Goal: Task Accomplishment & Management: Complete application form

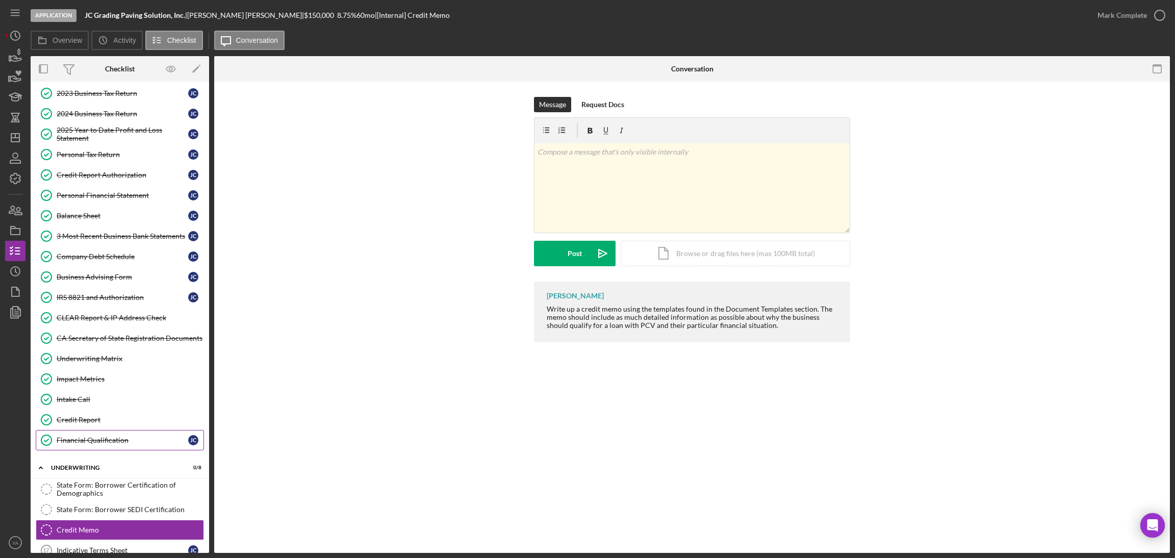
scroll to position [345, 0]
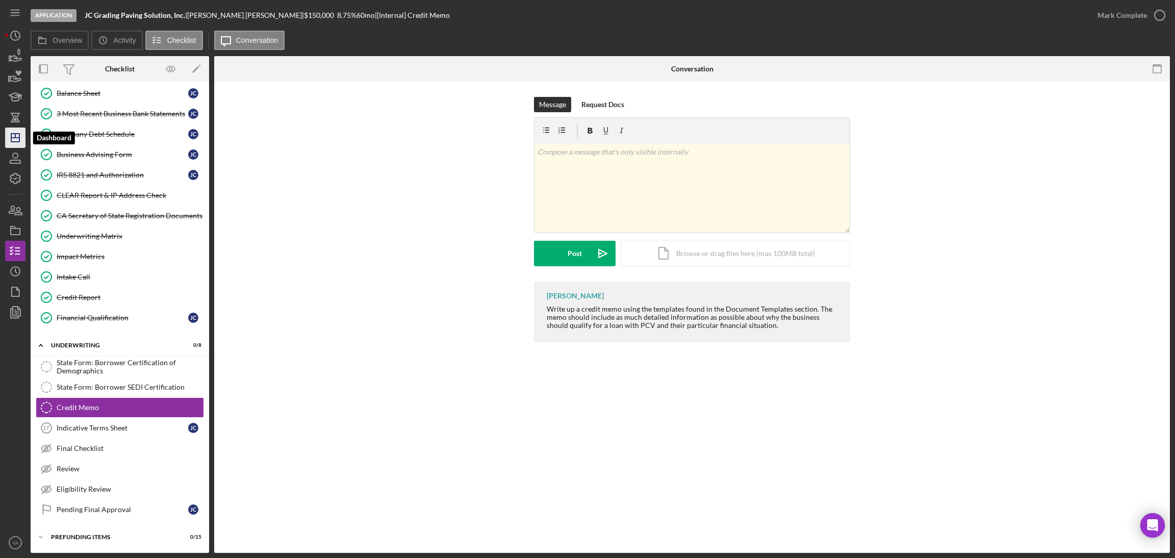
click at [19, 142] on icon "Icon/Dashboard" at bounding box center [15, 137] width 25 height 25
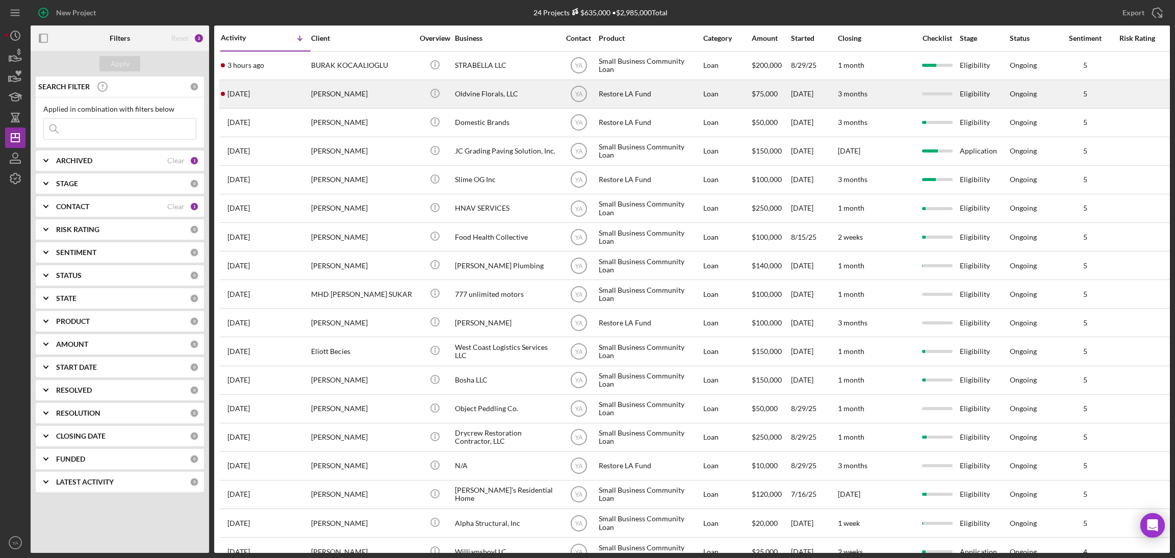
click at [487, 97] on div "Oldvine Florals, LLC" at bounding box center [506, 94] width 102 height 27
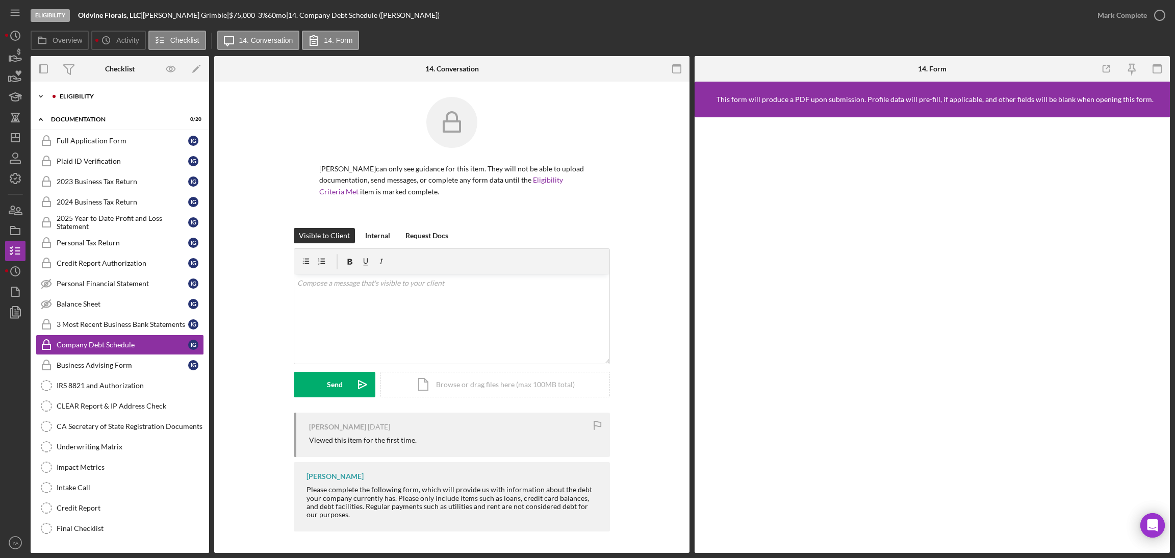
click at [96, 98] on div "Eligibility" at bounding box center [128, 96] width 137 height 6
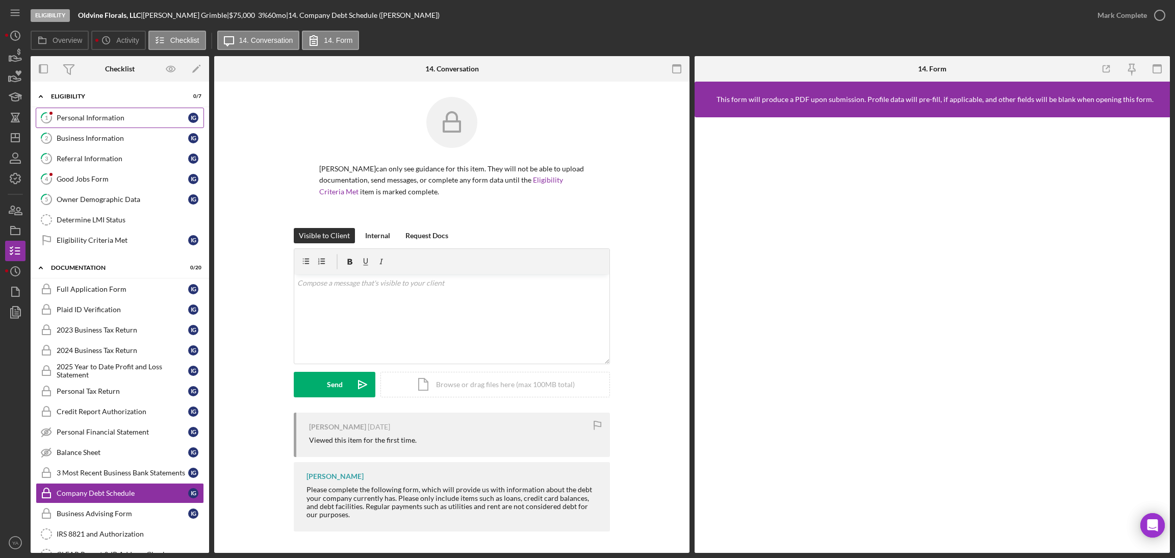
click at [109, 117] on div "Personal Information" at bounding box center [123, 118] width 132 height 8
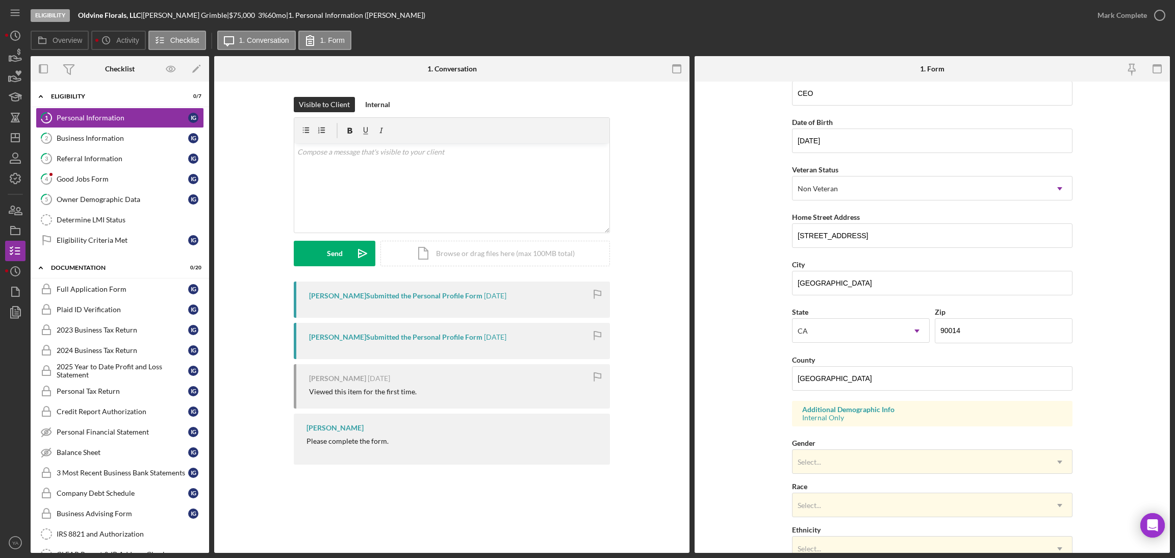
scroll to position [210, 0]
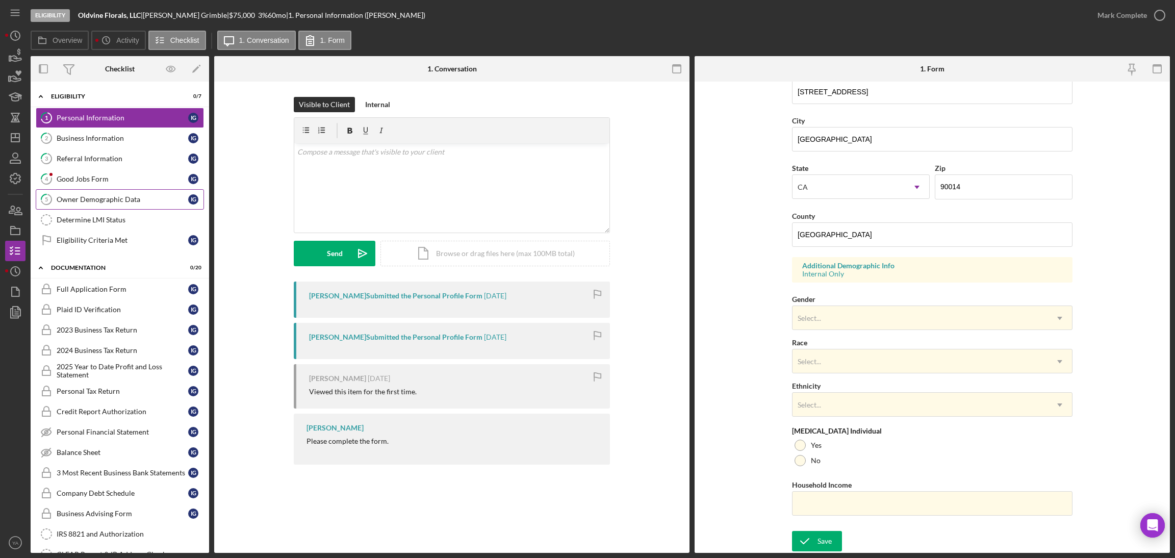
click at [85, 208] on link "5 Owner Demographic Data I G" at bounding box center [120, 199] width 168 height 20
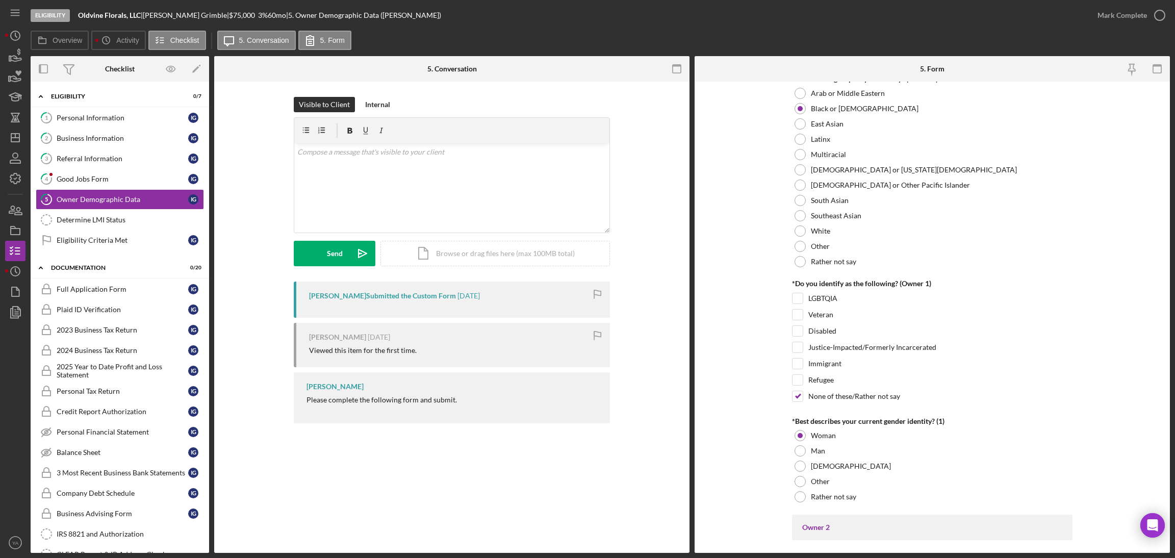
scroll to position [458, 0]
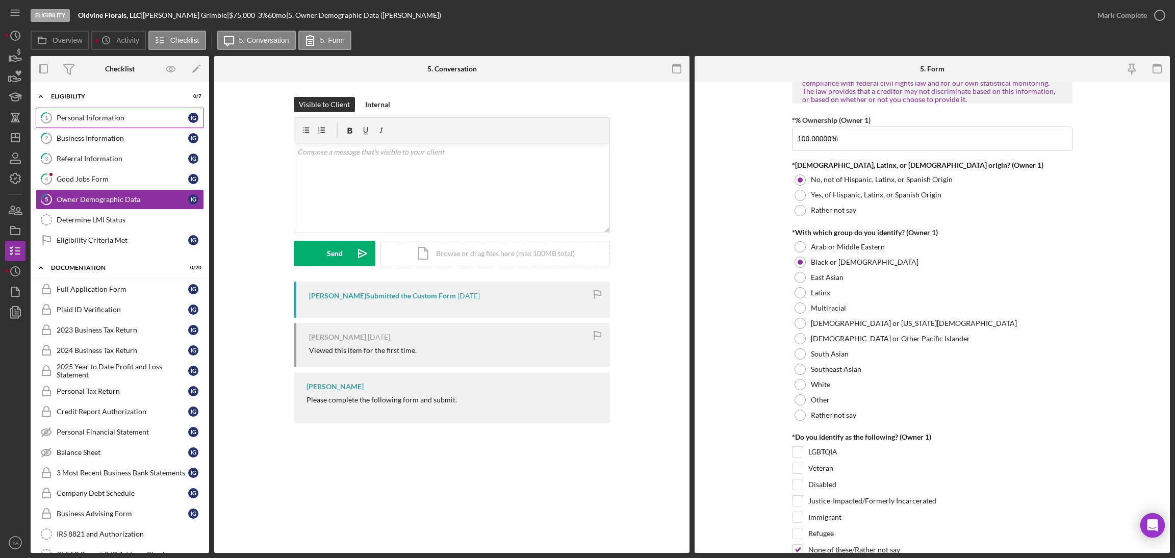
click at [121, 120] on div "Personal Information" at bounding box center [123, 118] width 132 height 8
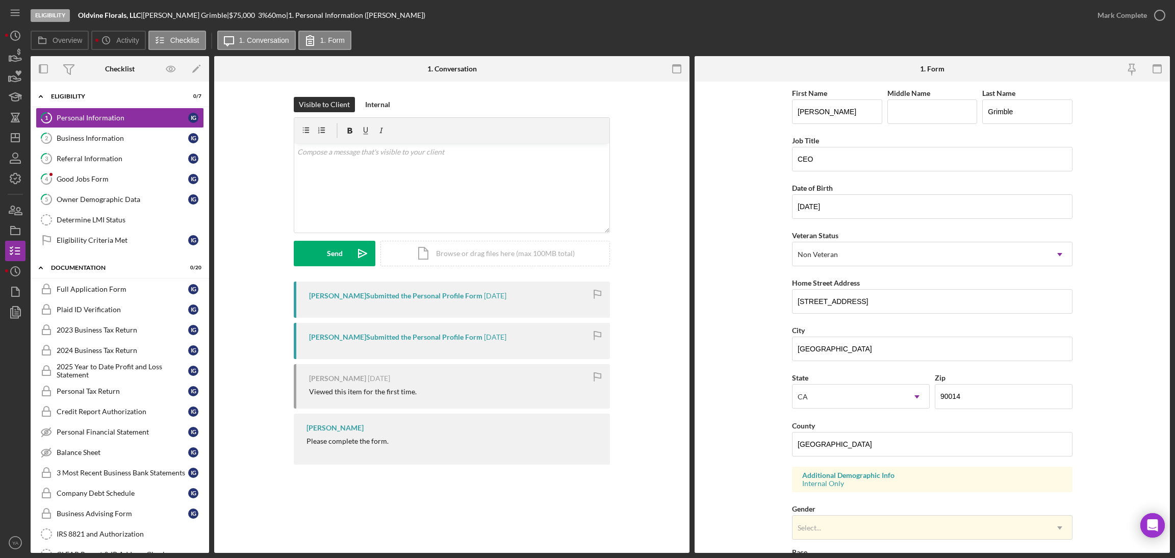
scroll to position [210, 0]
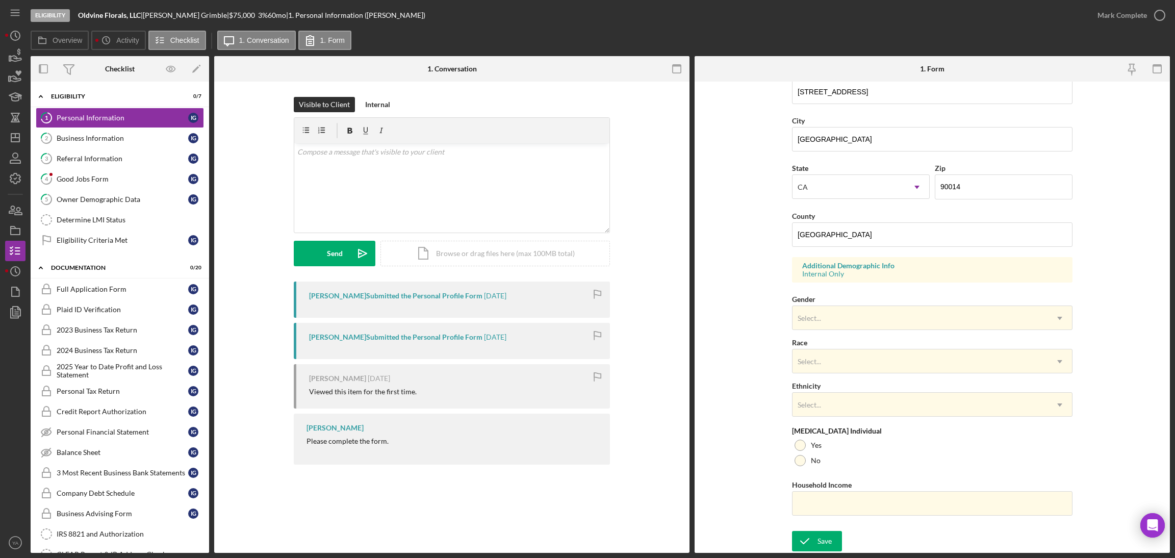
click at [833, 330] on div "First Name [PERSON_NAME] Middle Name Last Name [PERSON_NAME] Job Title CEO Date…" at bounding box center [932, 201] width 280 height 649
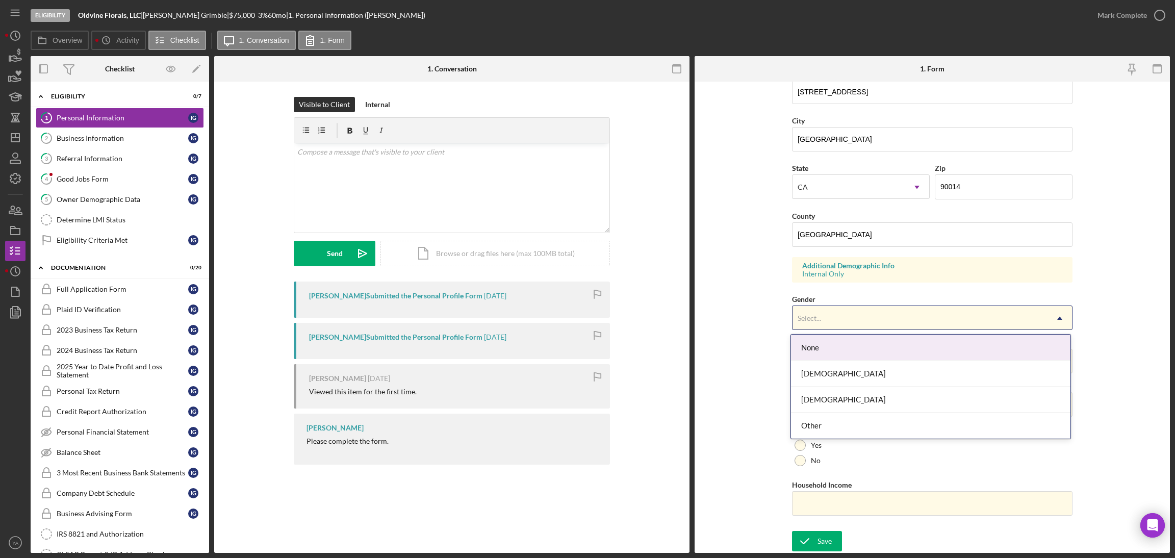
click at [848, 323] on div "Select..." at bounding box center [919, 317] width 255 height 23
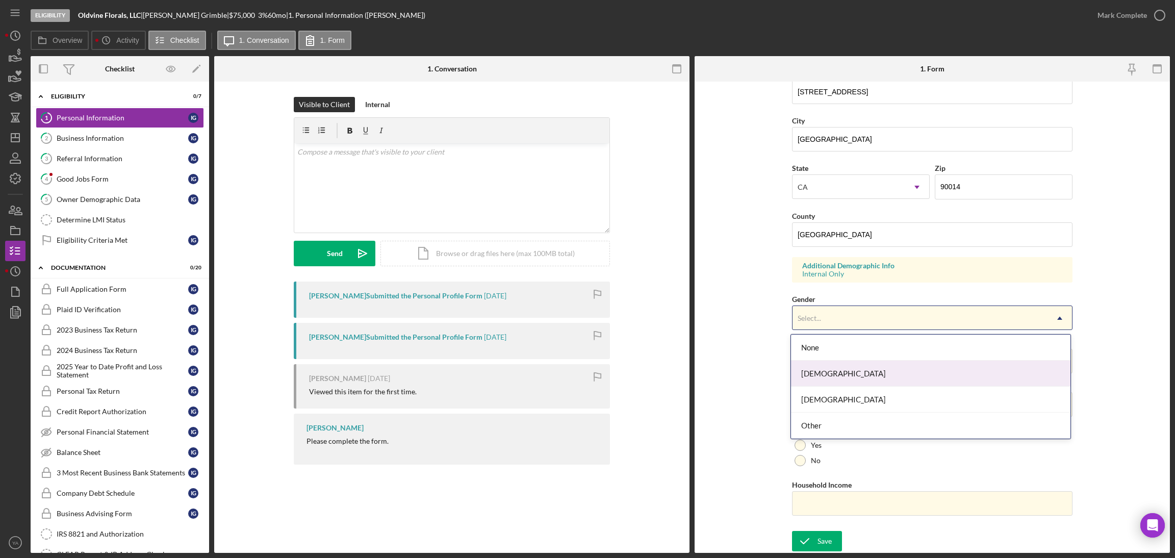
click at [830, 380] on div "[DEMOGRAPHIC_DATA]" at bounding box center [930, 374] width 279 height 26
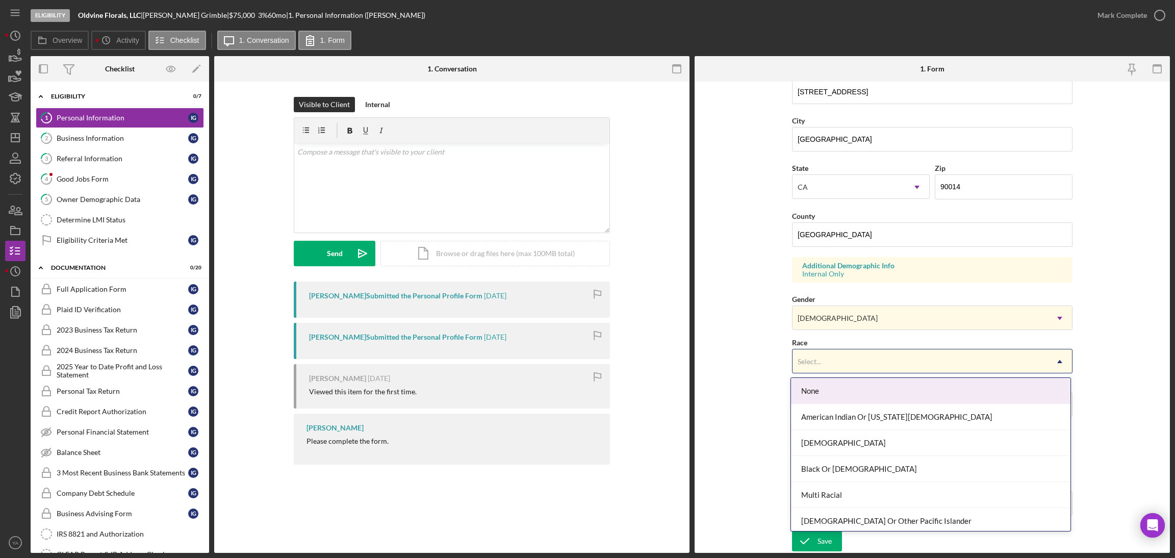
click at [837, 362] on div "Select..." at bounding box center [919, 361] width 255 height 23
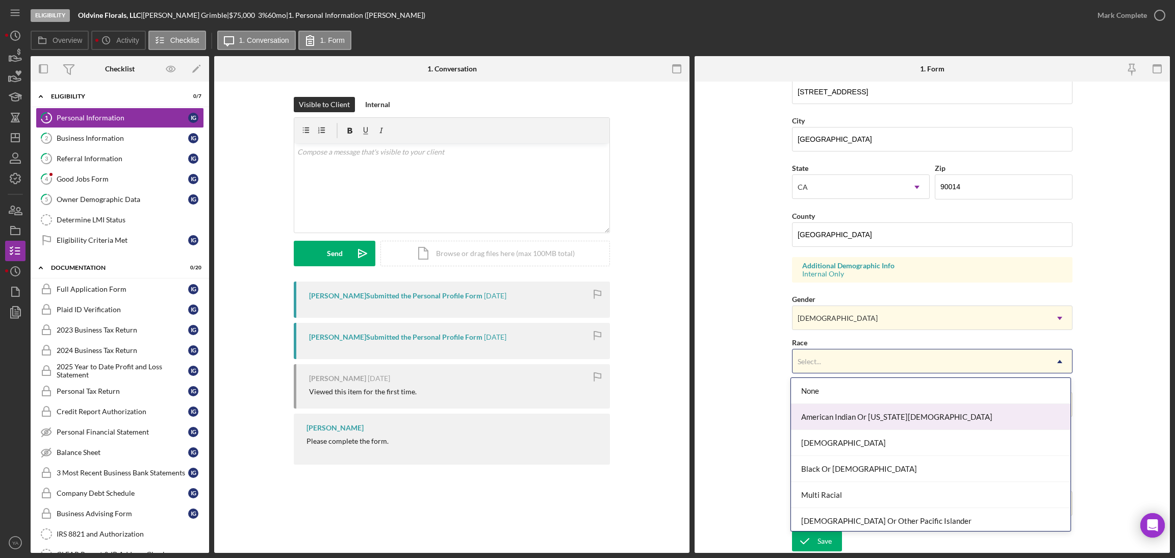
click at [839, 421] on div "American Indian Or [US_STATE][DEMOGRAPHIC_DATA]" at bounding box center [930, 417] width 279 height 26
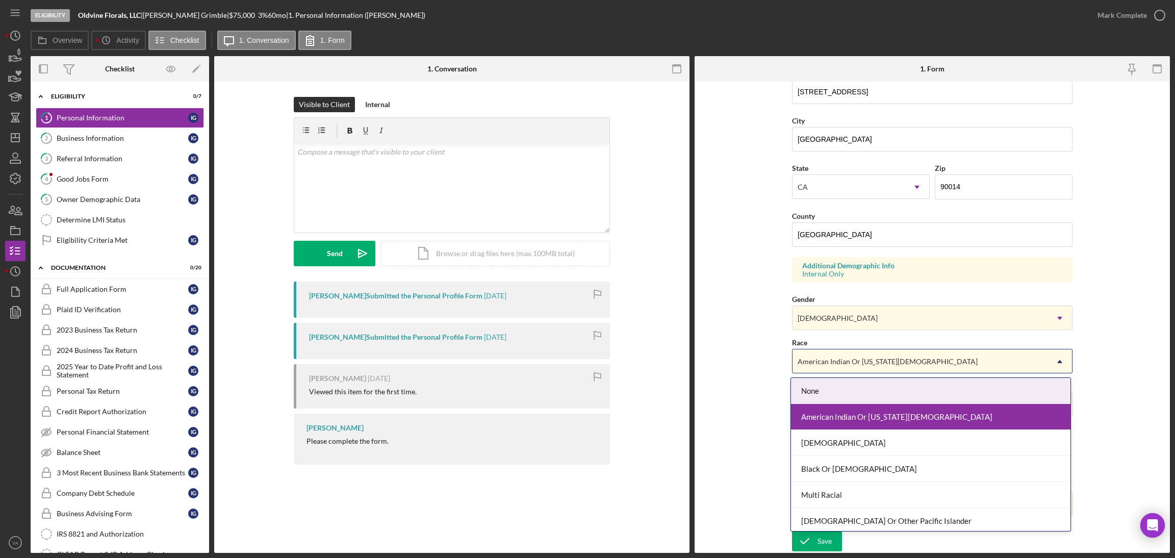
click at [839, 370] on div "American Indian Or [US_STATE][DEMOGRAPHIC_DATA]" at bounding box center [919, 361] width 255 height 23
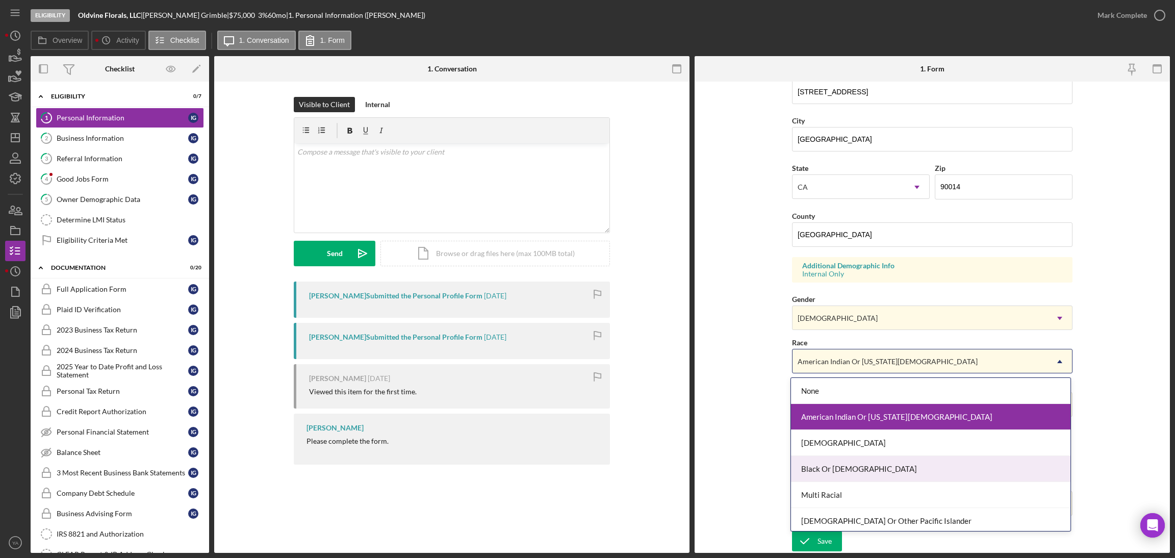
click at [827, 471] on div "Black Or [DEMOGRAPHIC_DATA]" at bounding box center [930, 469] width 279 height 26
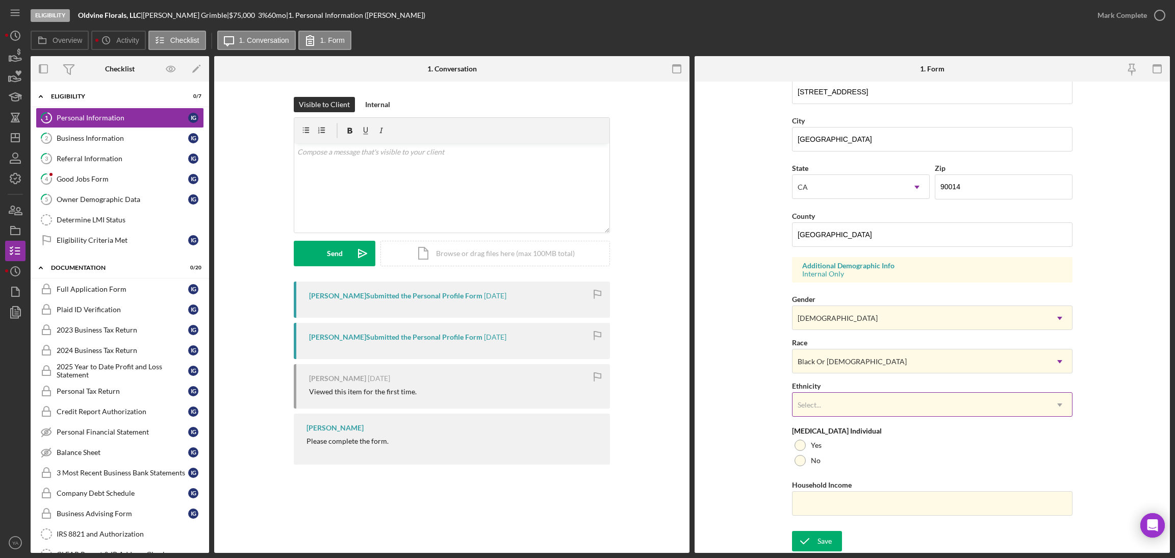
click at [852, 405] on div "Select..." at bounding box center [919, 404] width 255 height 23
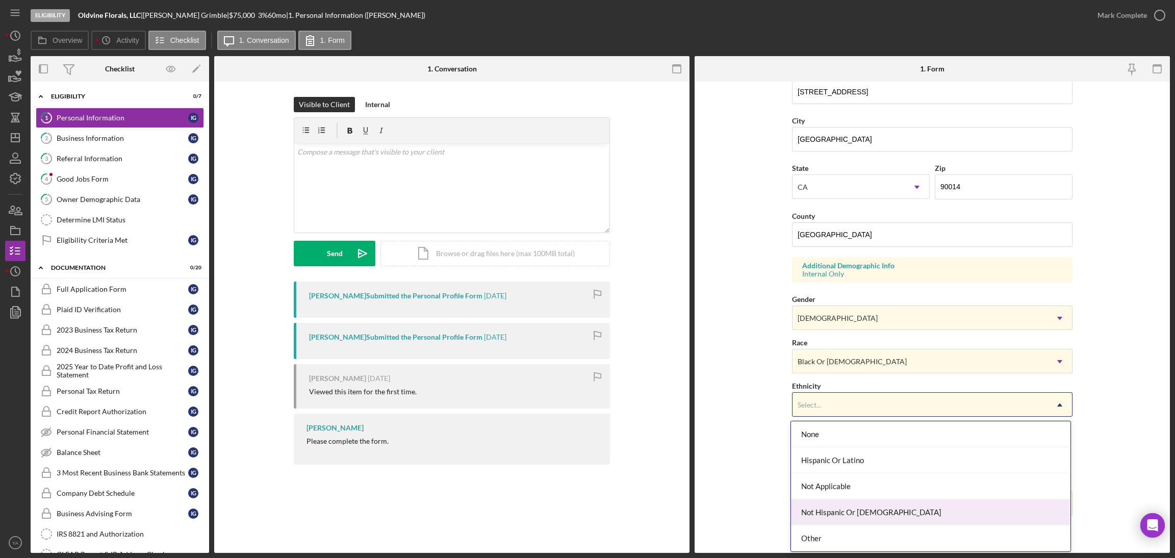
click at [833, 508] on div "Not Hispanic Or [DEMOGRAPHIC_DATA]" at bounding box center [930, 512] width 279 height 26
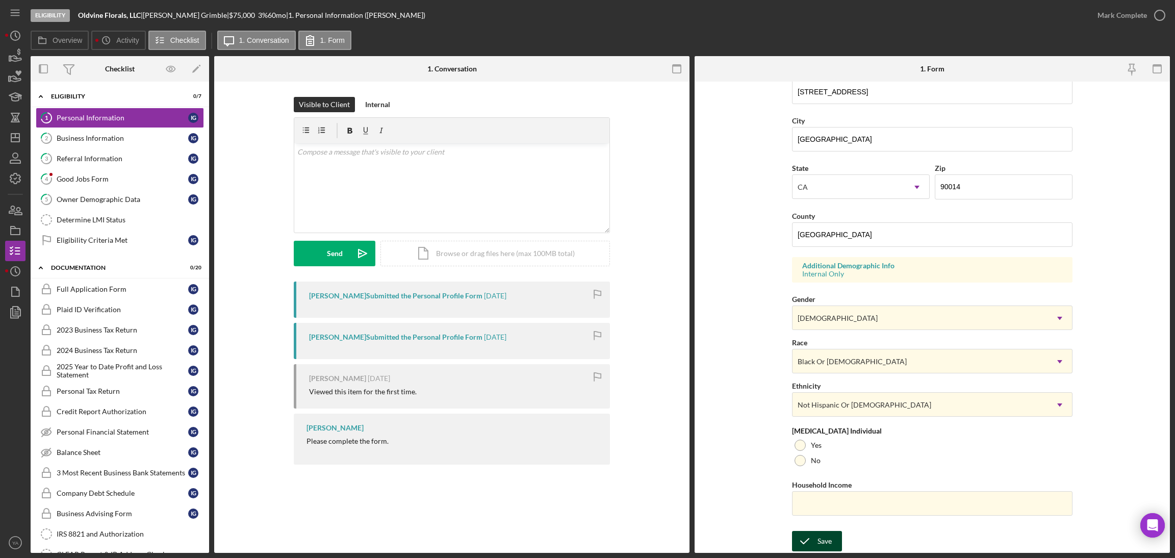
click at [812, 540] on icon "submit" at bounding box center [804, 540] width 25 height 25
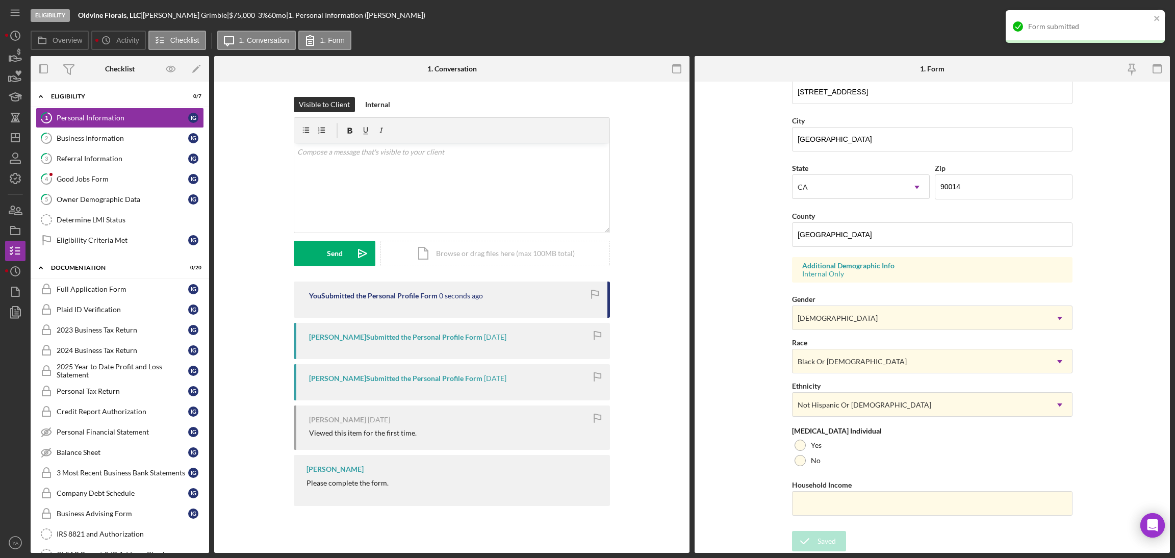
click at [1152, 16] on div "Form submitted" at bounding box center [1085, 26] width 159 height 33
click at [1152, 16] on div "Form submitted" at bounding box center [1085, 30] width 163 height 45
click at [1158, 16] on polyline "button" at bounding box center [1160, 15] width 4 height 3
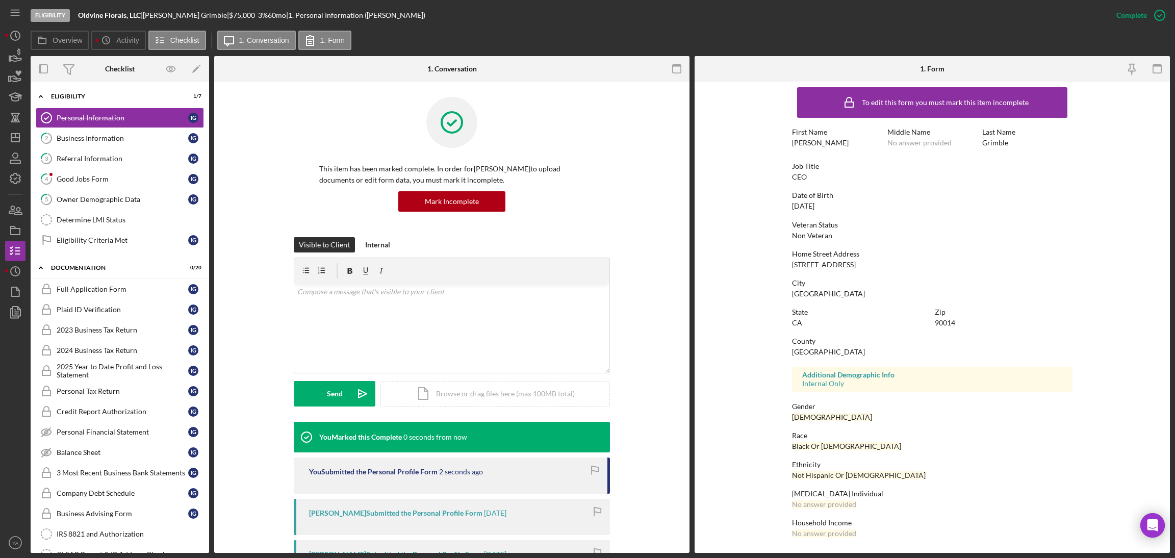
scroll to position [5, 0]
click at [98, 145] on link "2 Business Information I G" at bounding box center [120, 138] width 168 height 20
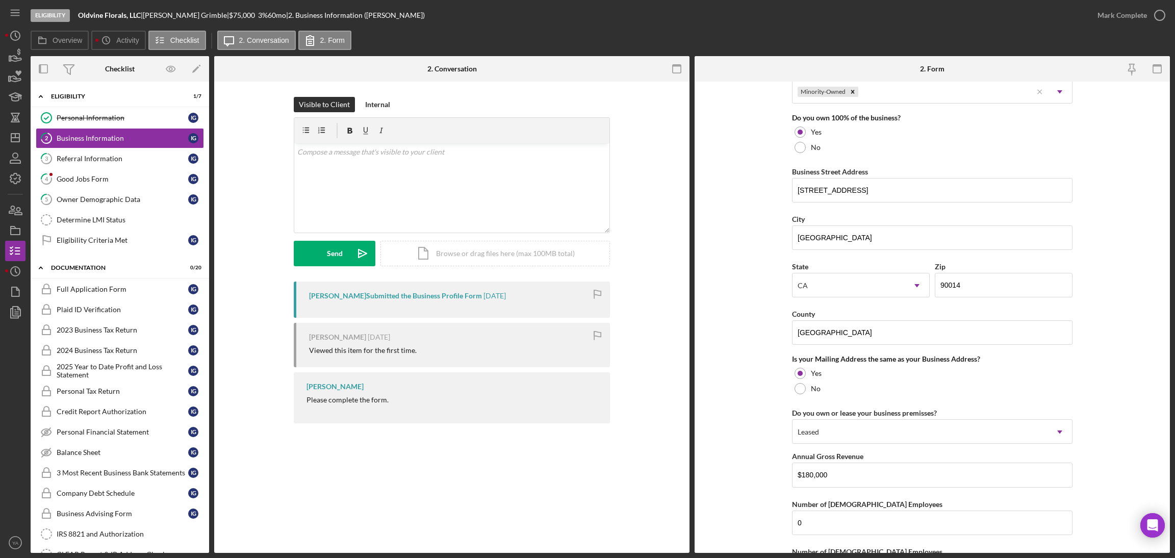
scroll to position [510, 0]
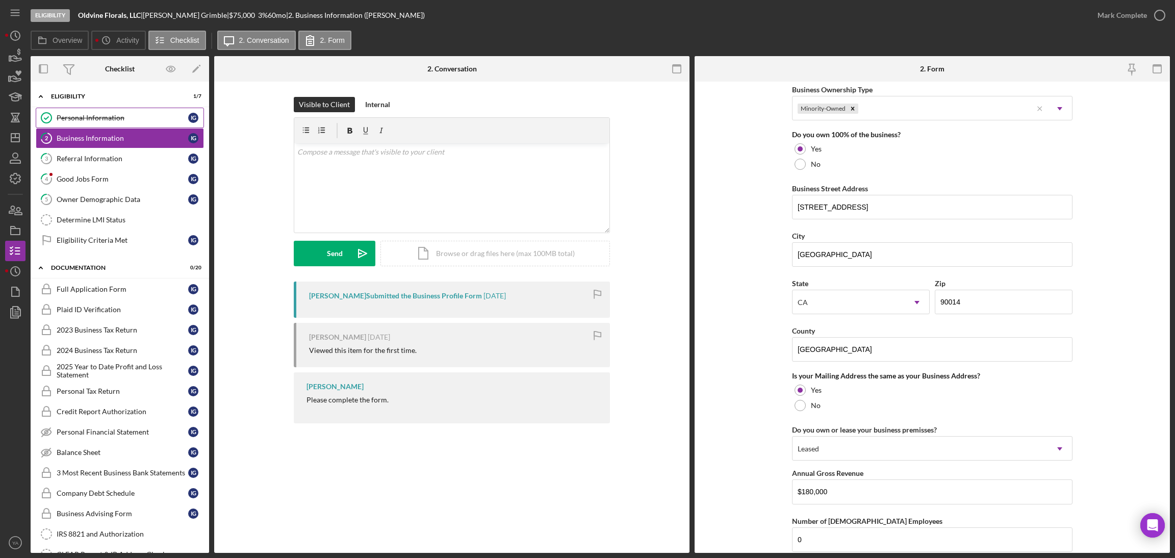
click at [124, 120] on div "Personal Information" at bounding box center [123, 118] width 132 height 8
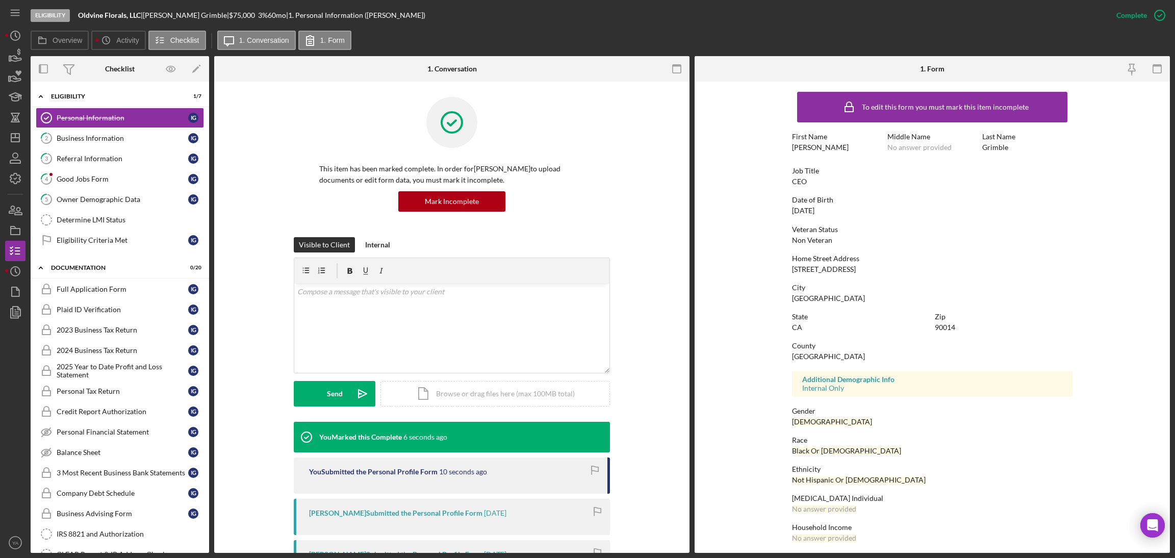
scroll to position [4, 0]
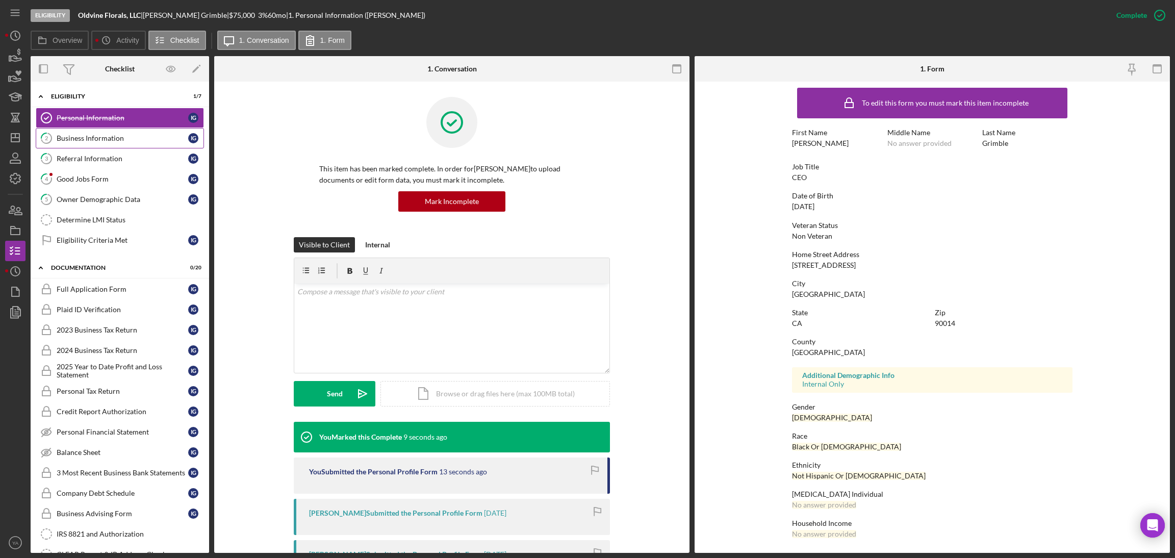
click at [143, 148] on link "2 Business Information I G" at bounding box center [120, 138] width 168 height 20
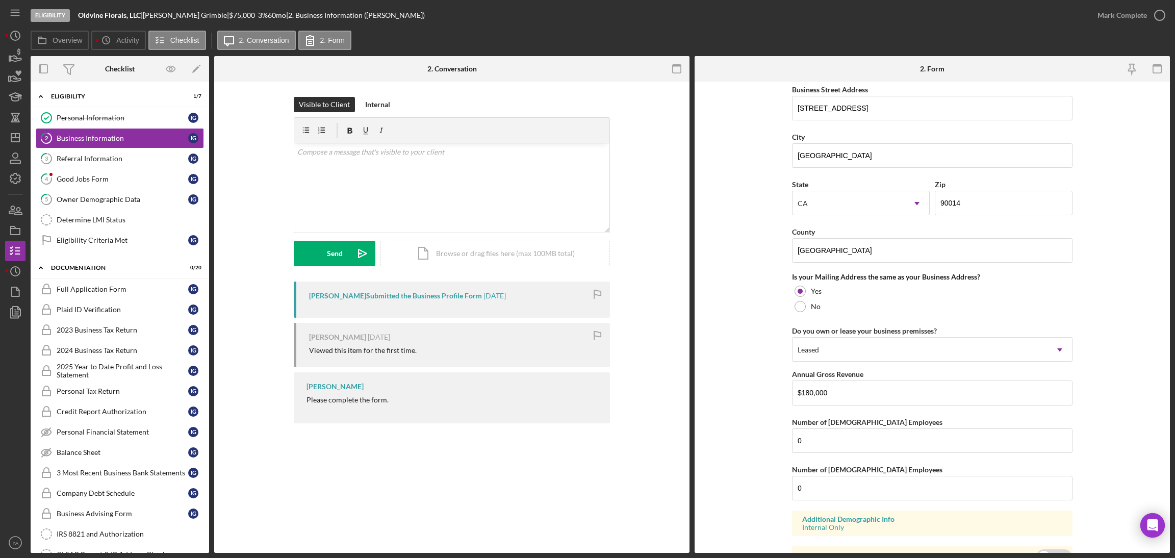
scroll to position [663, 0]
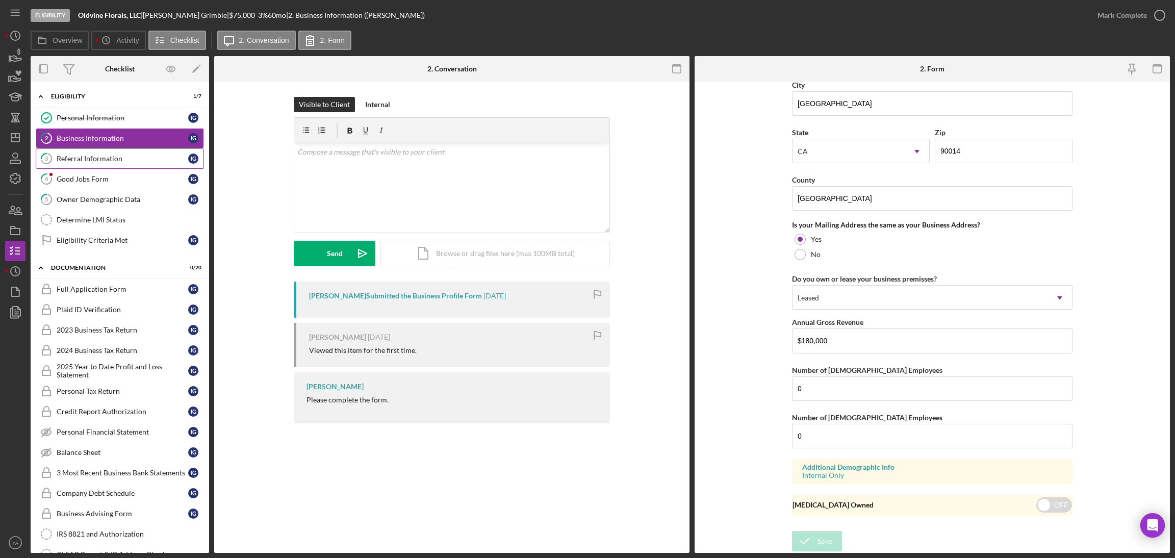
click at [122, 165] on link "3 Referral Information I G" at bounding box center [120, 158] width 168 height 20
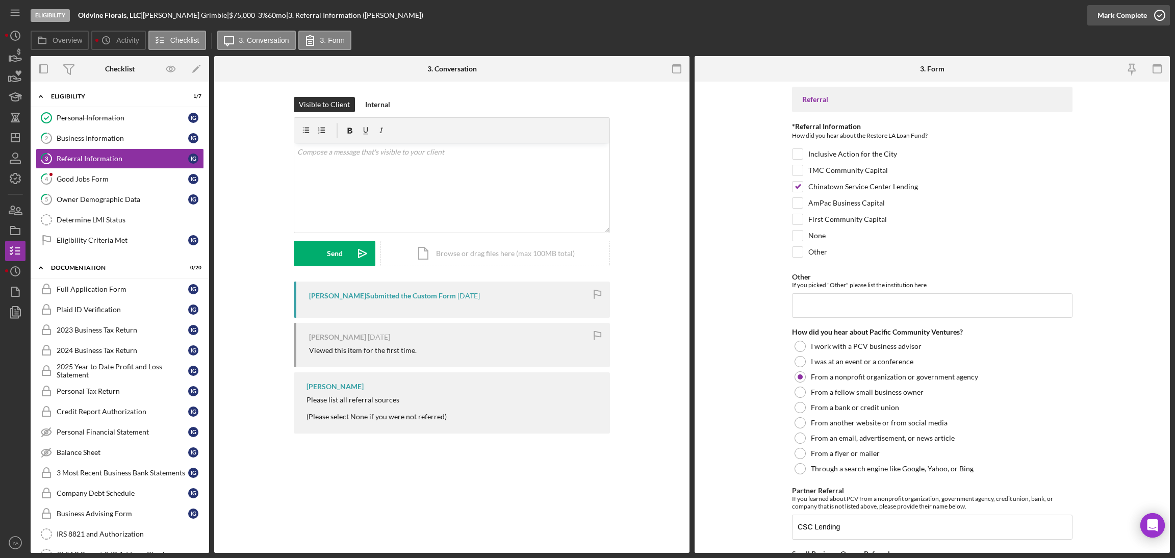
click at [1144, 10] on div "Mark Complete" at bounding box center [1121, 15] width 49 height 20
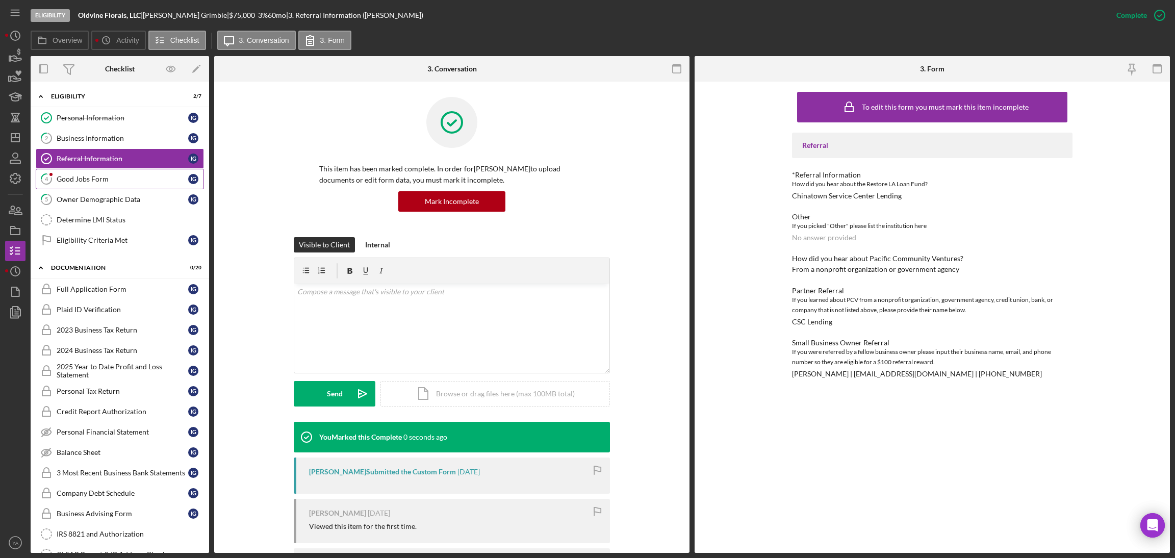
click at [99, 171] on link "4 Good Jobs Form I G" at bounding box center [120, 179] width 168 height 20
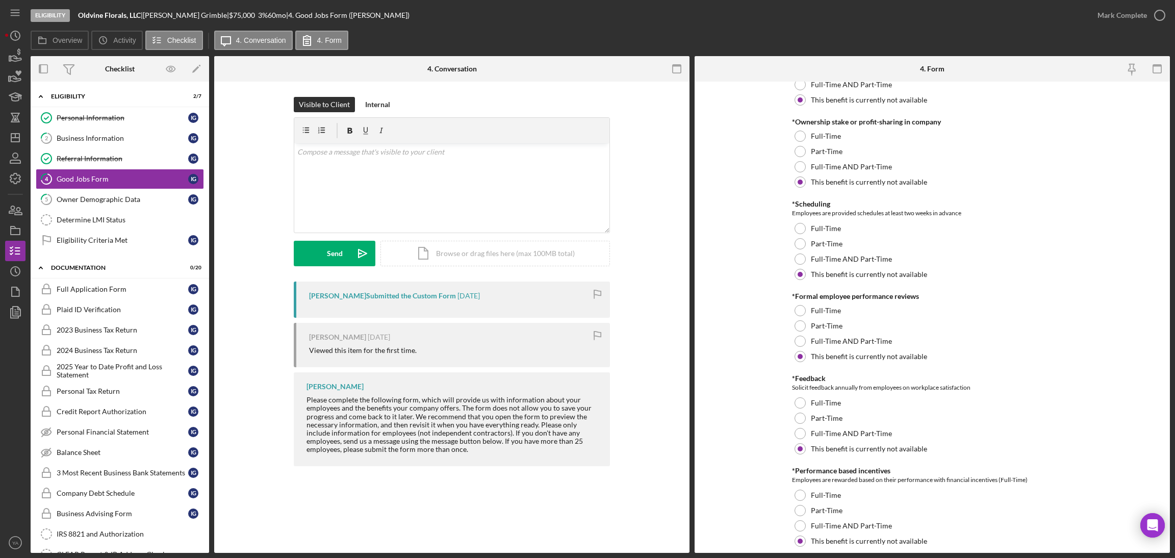
scroll to position [1453, 0]
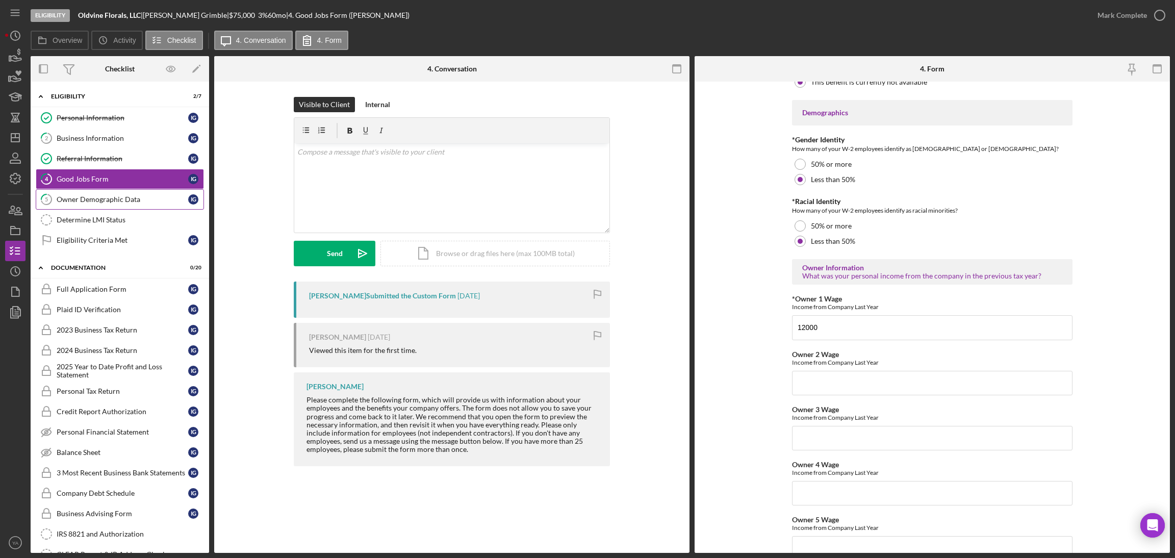
click at [149, 208] on link "5 Owner Demographic Data I G" at bounding box center [120, 199] width 168 height 20
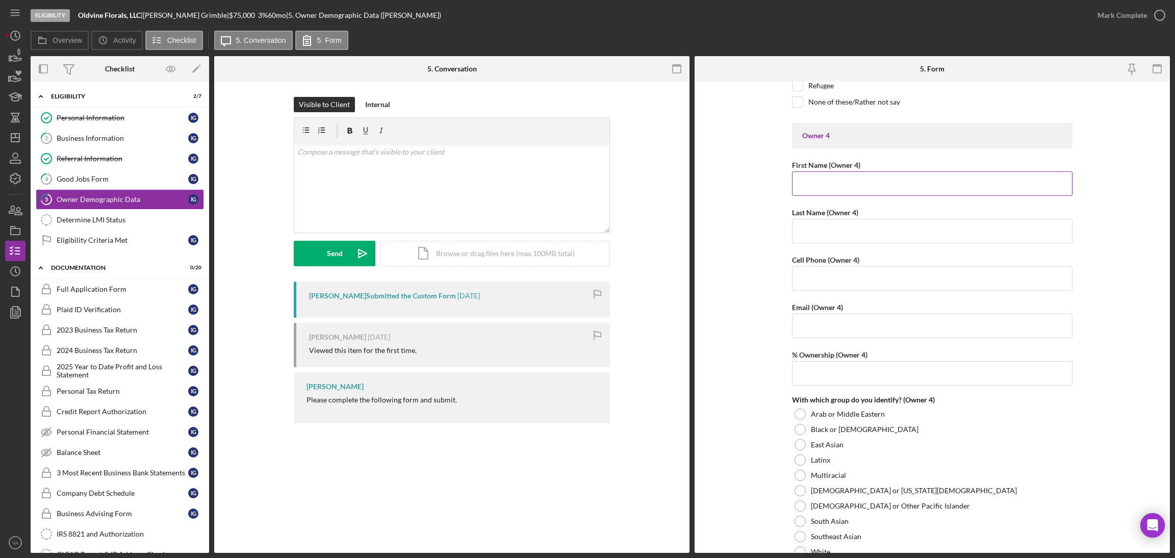
scroll to position [2677, 0]
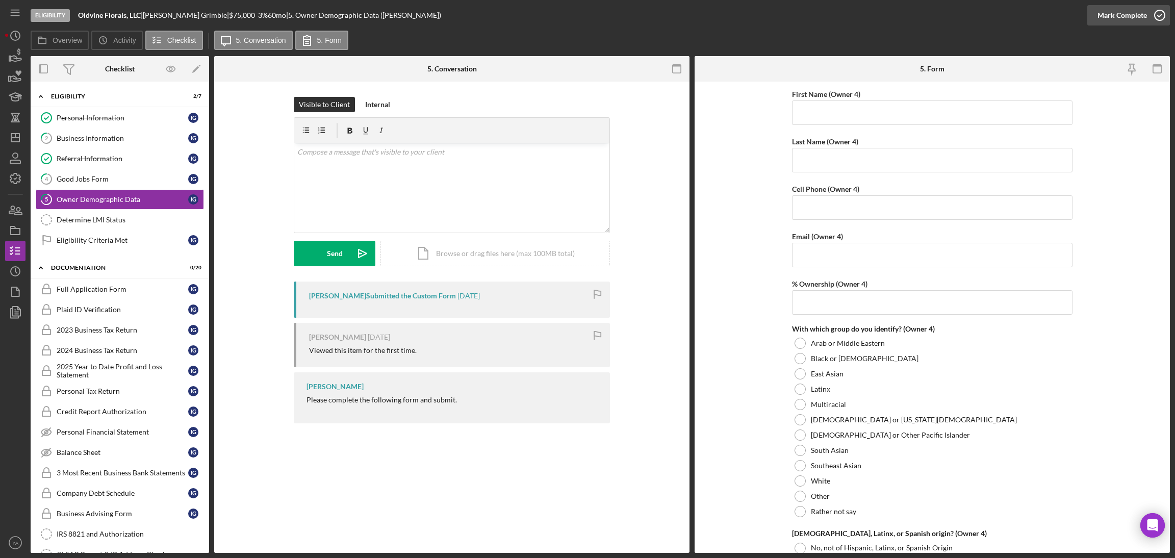
click at [1148, 15] on icon "button" at bounding box center [1159, 15] width 25 height 25
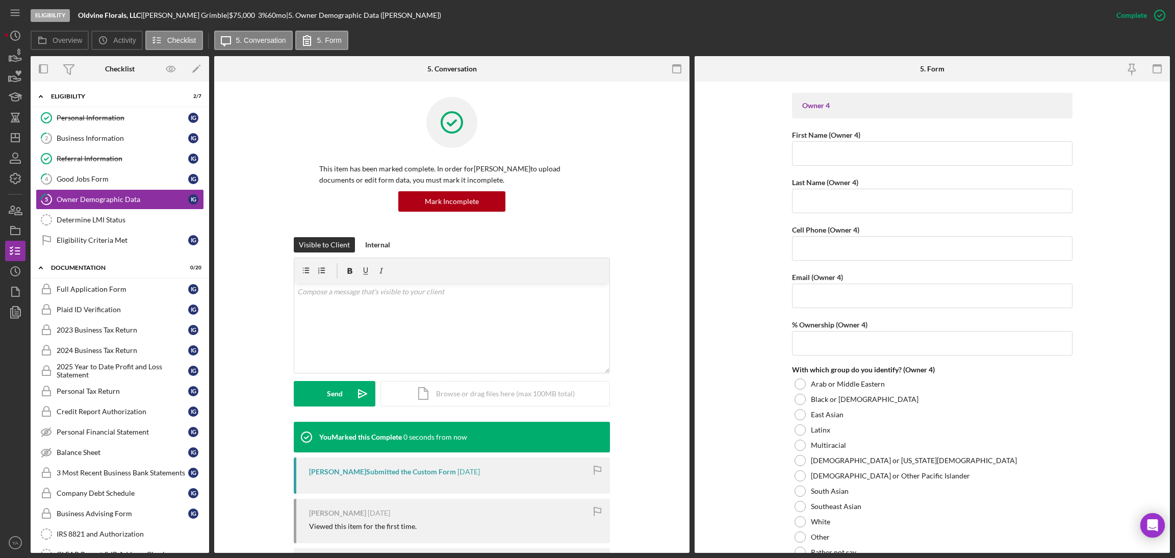
scroll to position [2718, 0]
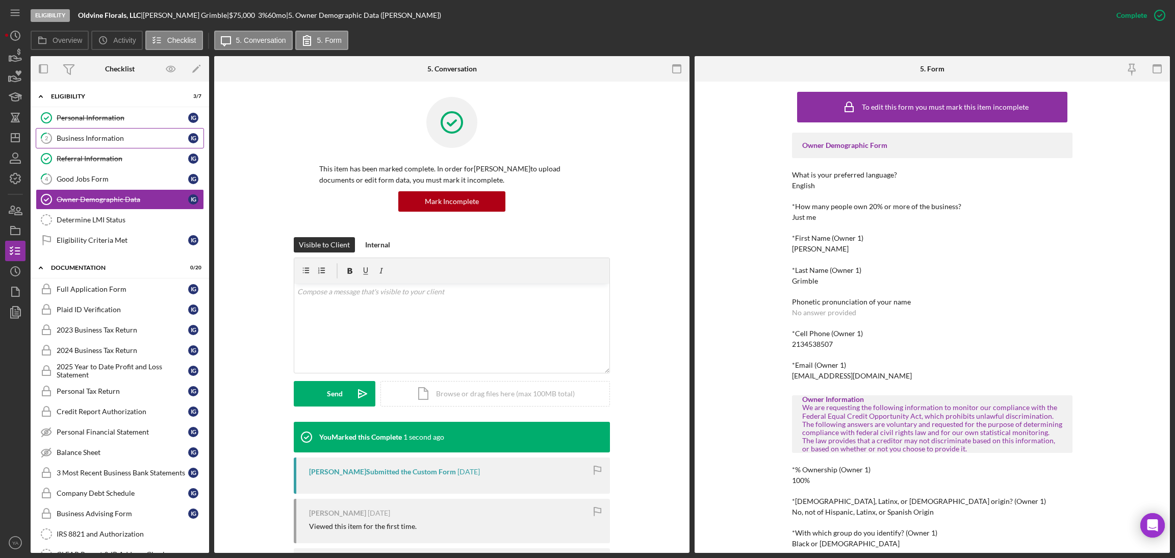
click at [136, 138] on div "Business Information" at bounding box center [123, 138] width 132 height 8
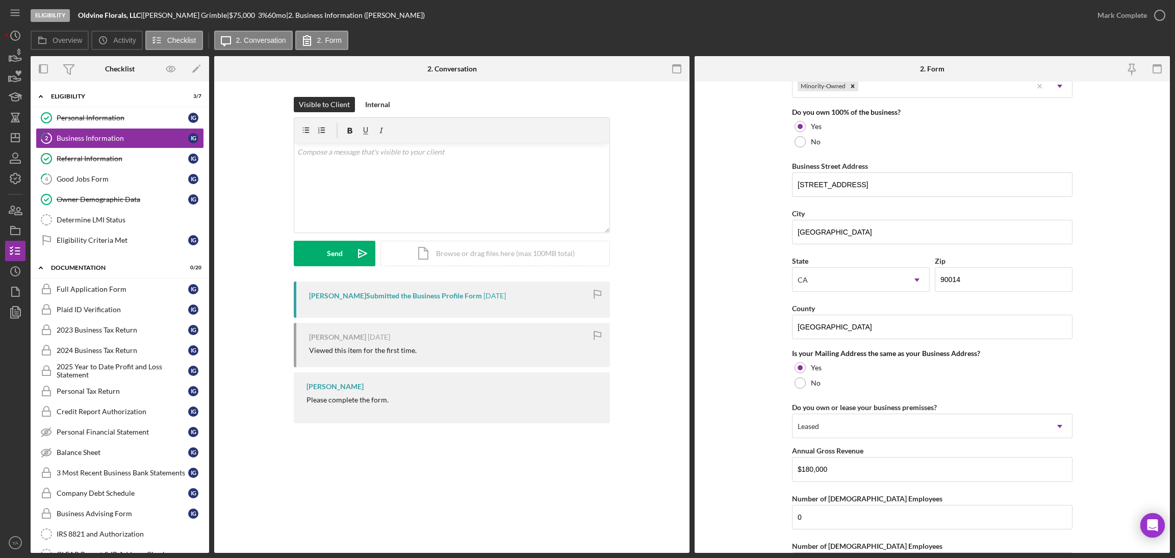
scroll to position [663, 0]
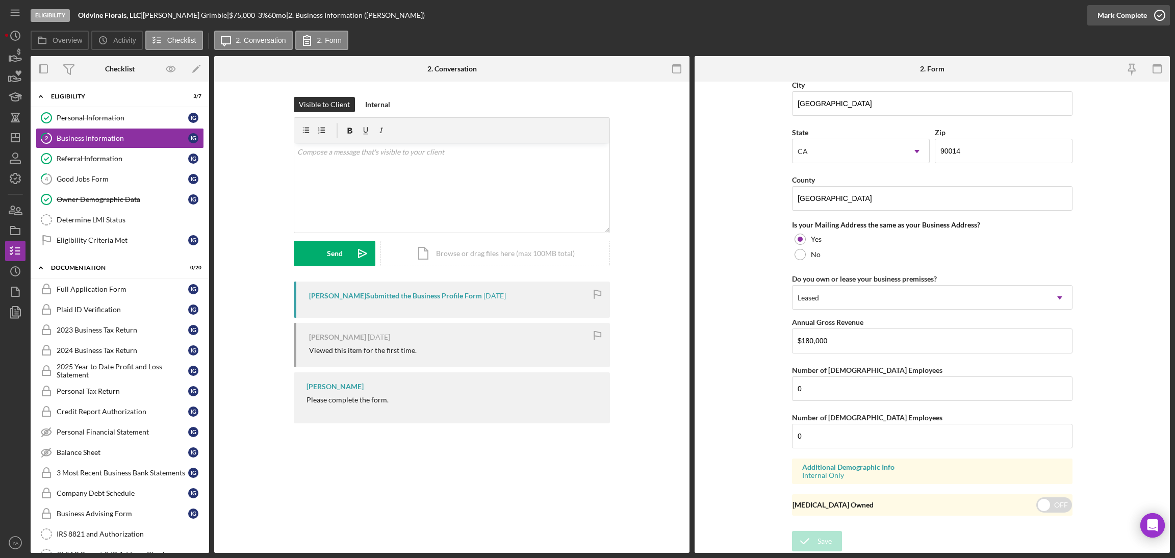
click at [1155, 16] on icon "button" at bounding box center [1159, 15] width 25 height 25
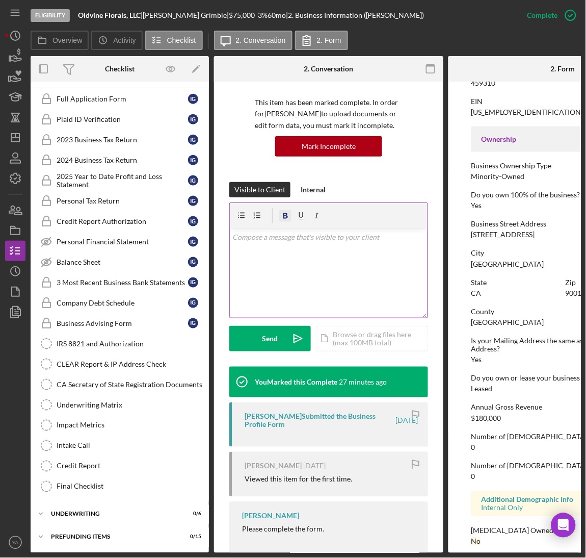
scroll to position [309, 0]
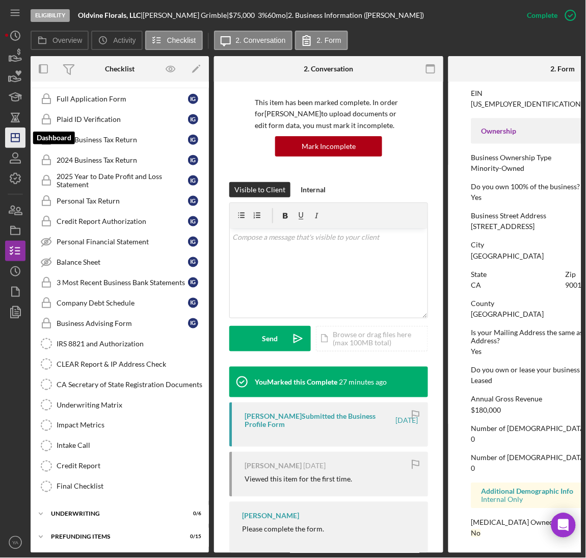
click at [15, 144] on icon "Icon/Dashboard" at bounding box center [15, 137] width 25 height 25
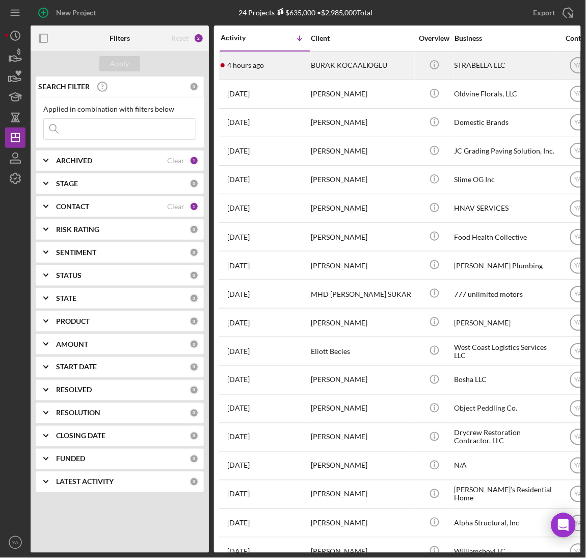
click at [375, 72] on div "BURAK KOCAALIOGLU" at bounding box center [362, 65] width 102 height 27
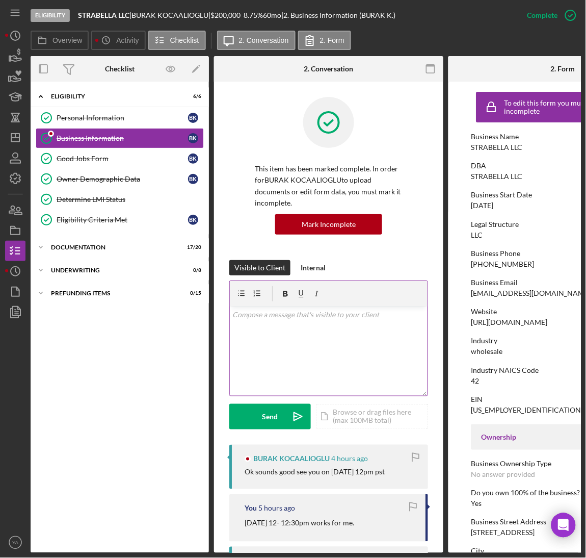
click at [320, 322] on div "v Color teal Color pink Remove color Add row above Add row below Add column bef…" at bounding box center [329, 350] width 198 height 89
click at [123, 239] on div "Icon/Expander Documentation 17 / 20" at bounding box center [120, 247] width 178 height 20
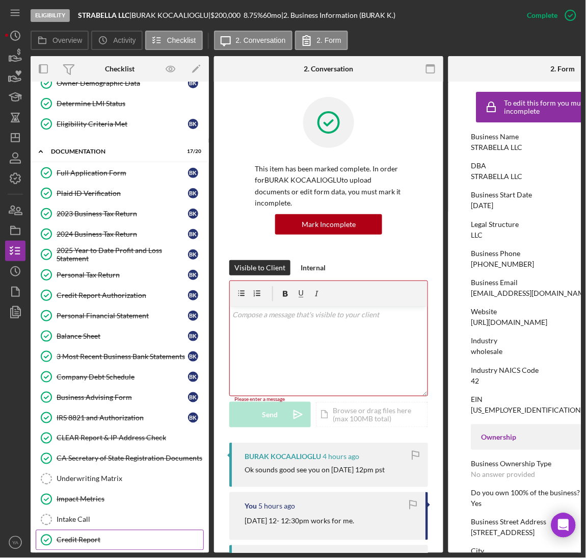
scroll to position [177, 0]
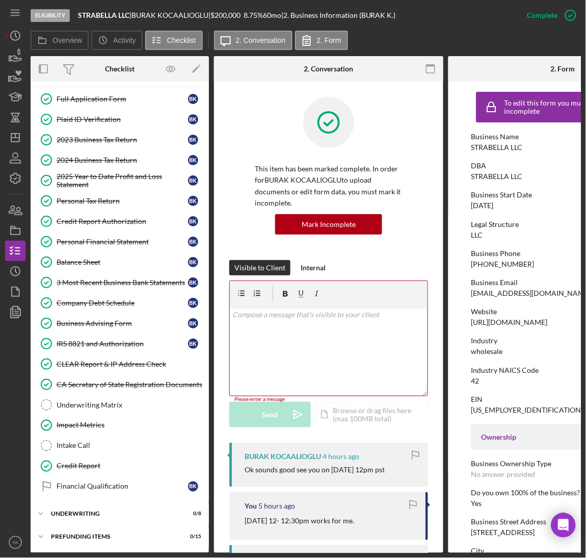
click at [275, 337] on div "v Color teal Color pink Remove color Add row above Add row below Add column bef…" at bounding box center [329, 350] width 198 height 89
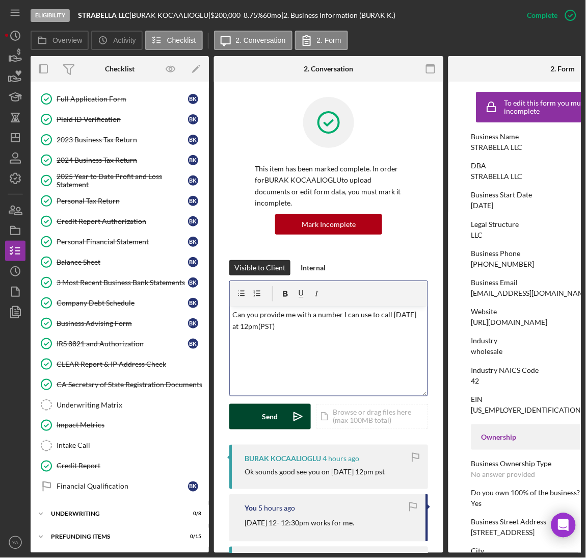
click at [267, 412] on div "Send" at bounding box center [271, 416] width 16 height 25
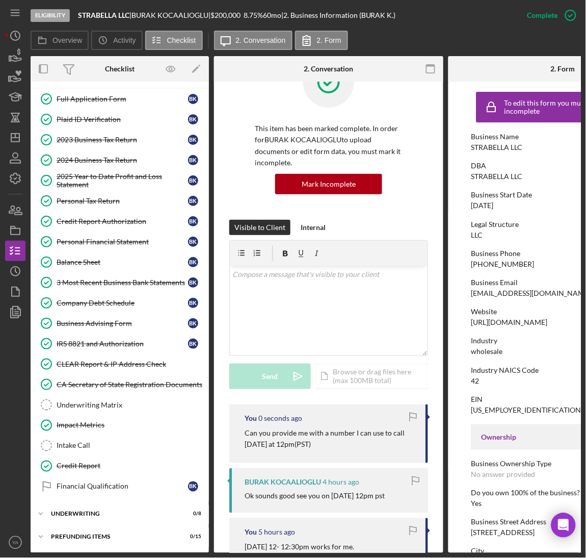
scroll to position [76, 0]
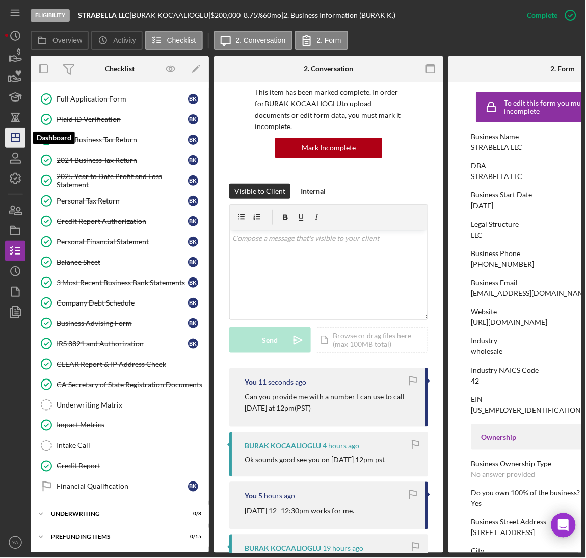
click at [7, 139] on icon "Icon/Dashboard" at bounding box center [15, 137] width 25 height 25
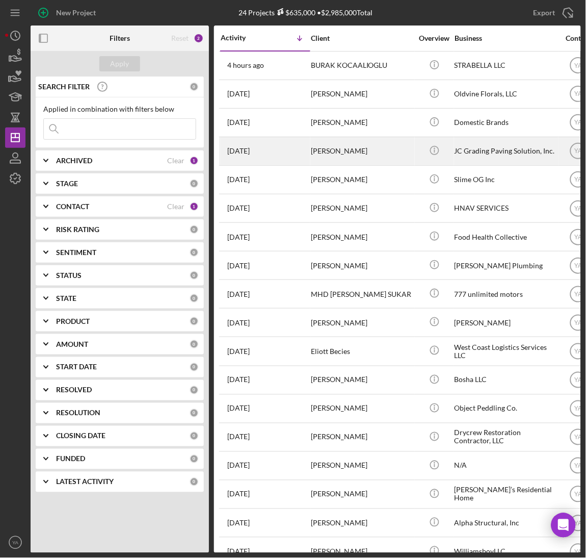
click at [411, 151] on div "[PERSON_NAME]" at bounding box center [362, 151] width 102 height 27
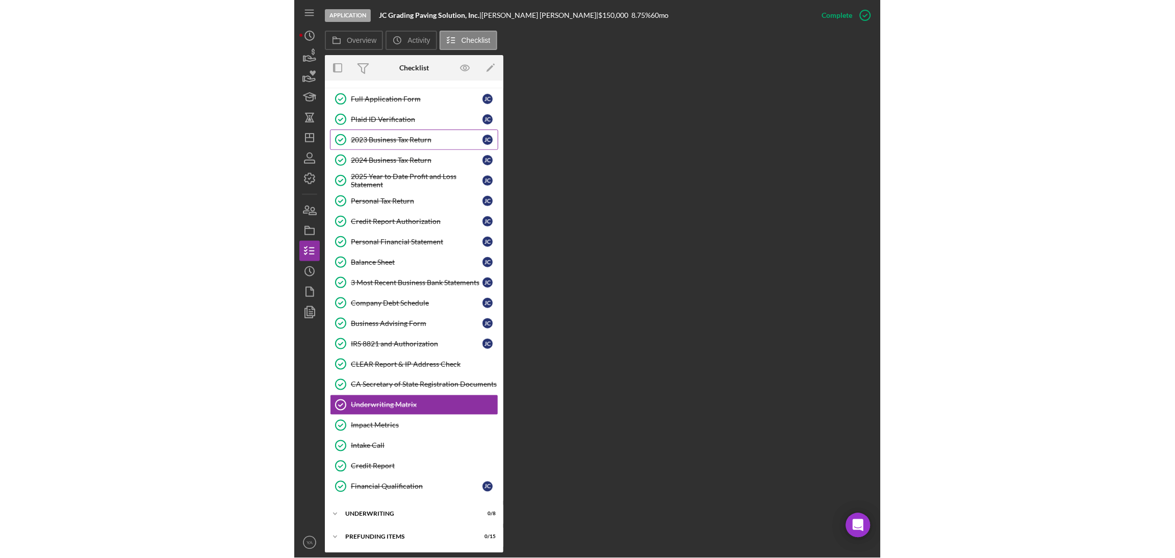
scroll to position [44, 0]
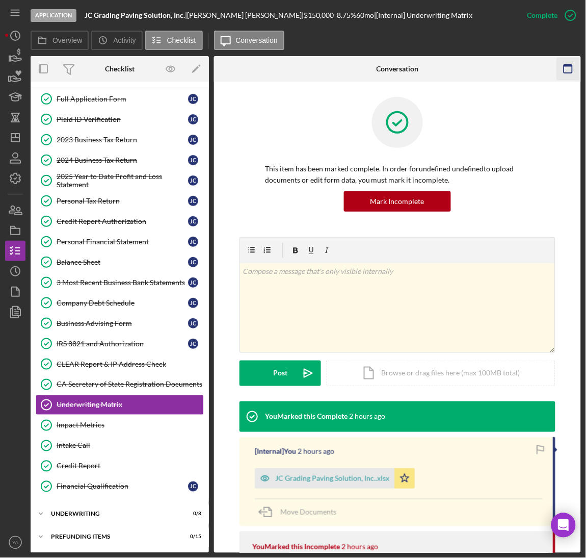
click at [566, 72] on icon "button" at bounding box center [568, 69] width 23 height 23
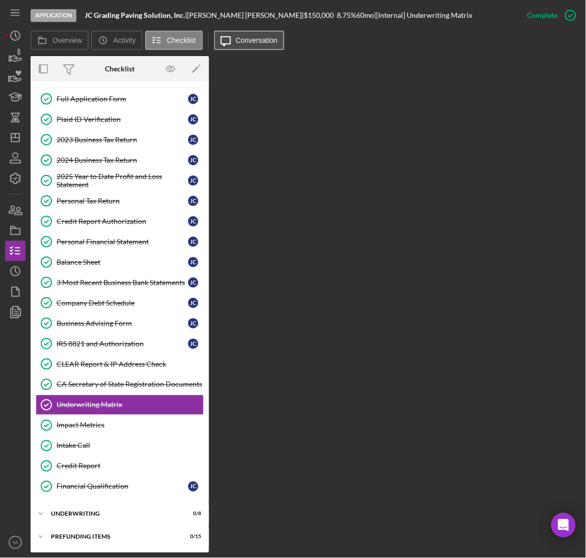
click at [242, 43] on label "Conversation" at bounding box center [257, 40] width 42 height 8
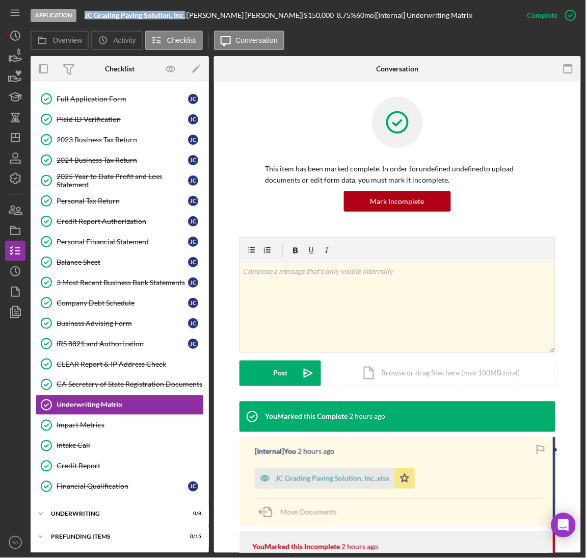
drag, startPoint x: 84, startPoint y: 16, endPoint x: 184, endPoint y: 17, distance: 100.5
click at [184, 17] on div "Application JC Grading Paving Solution, Inc. | [PERSON_NAME] | $150,000 $60,000…" at bounding box center [274, 15] width 487 height 31
copy b "JC Grading Paving Solution, Inc."
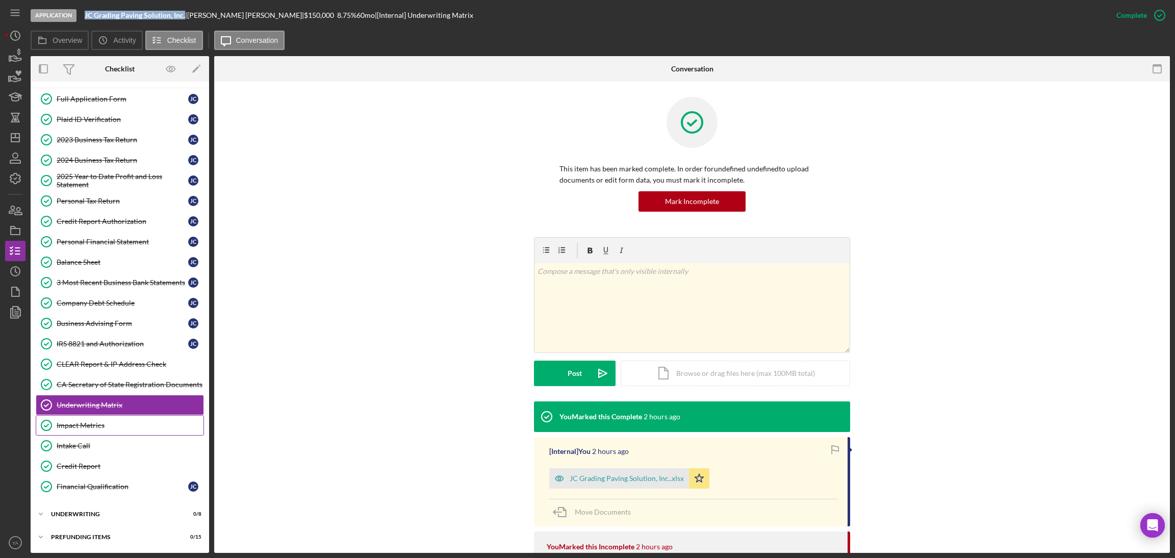
scroll to position [45, 0]
click at [85, 505] on div "Icon/Expander Underwriting 0 / 8" at bounding box center [120, 514] width 178 height 20
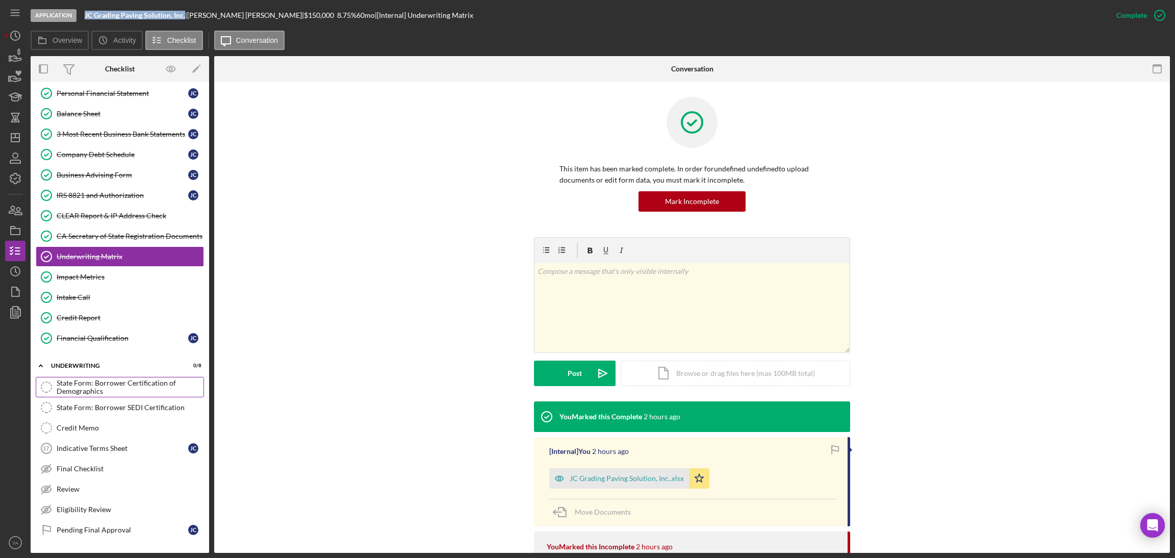
scroll to position [216, 0]
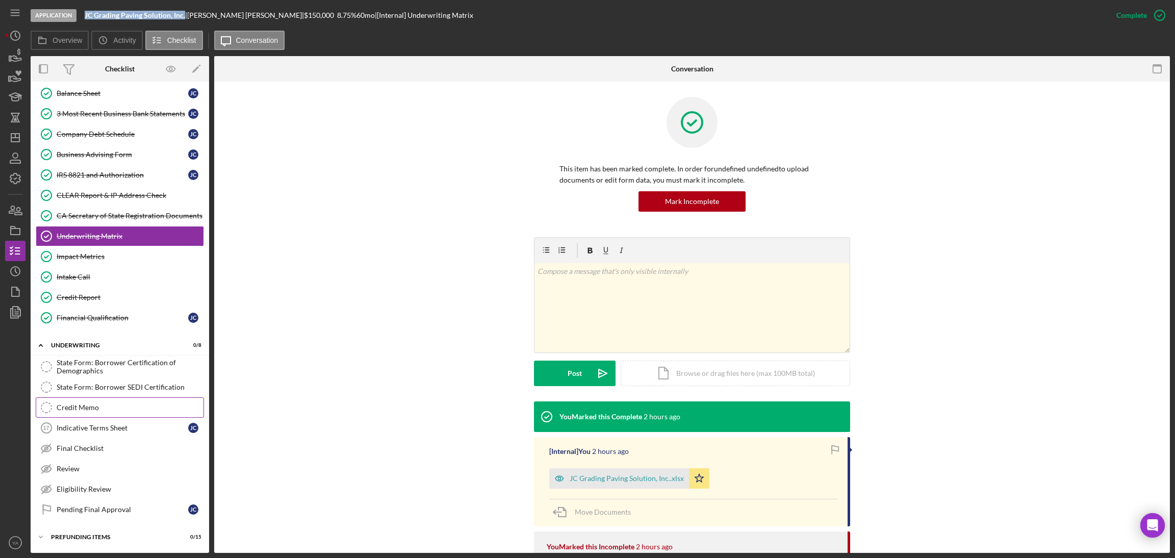
click at [107, 411] on link "Credit Memo Credit Memo" at bounding box center [120, 407] width 168 height 20
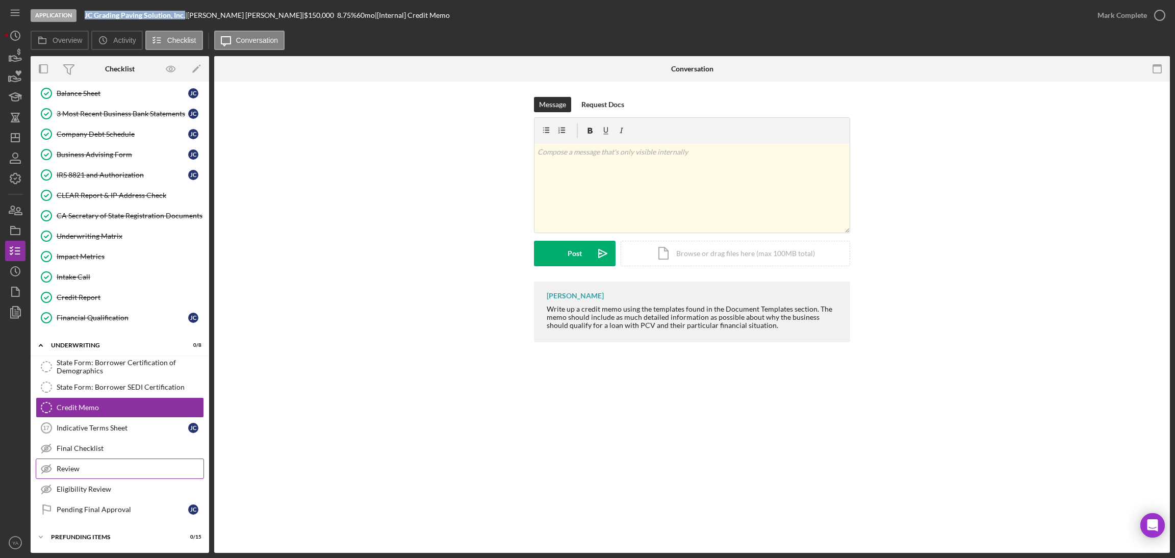
scroll to position [216, 0]
click at [97, 445] on div "Final Checklist" at bounding box center [130, 448] width 147 height 8
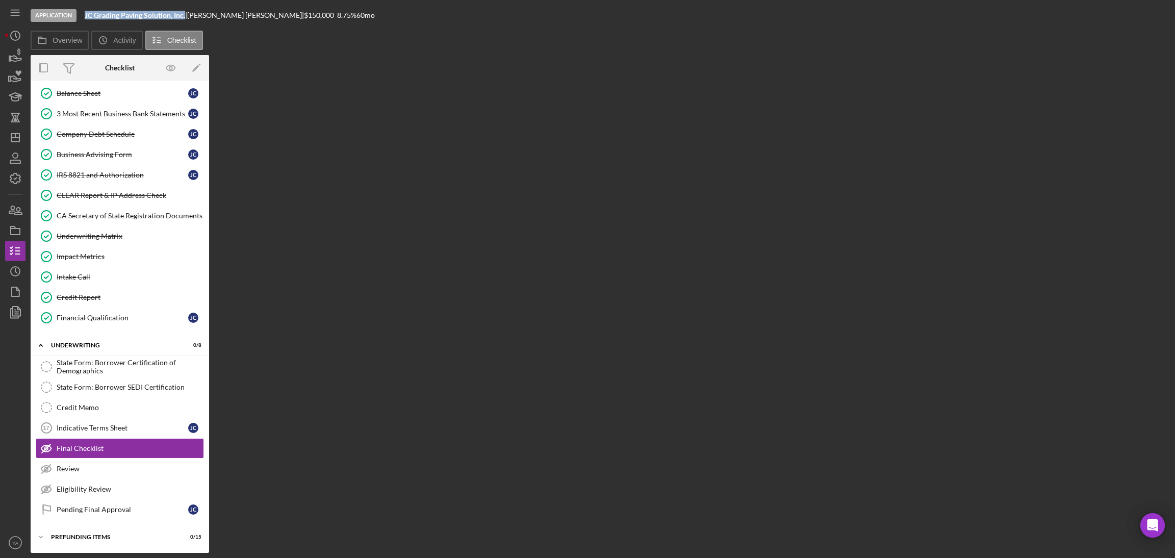
scroll to position [216, 0]
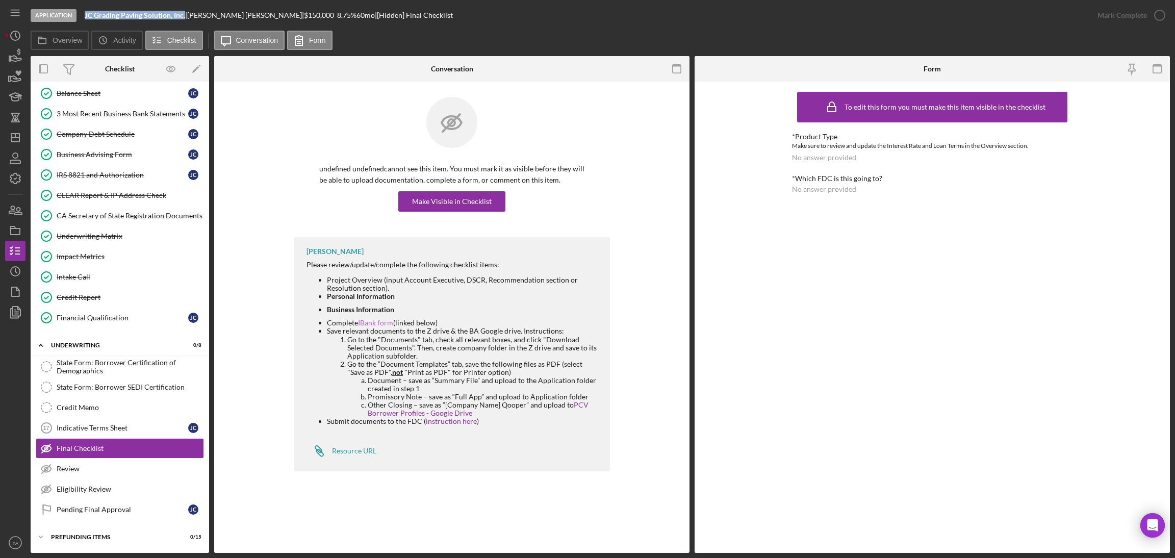
click at [376, 324] on link "IBank form" at bounding box center [375, 322] width 35 height 9
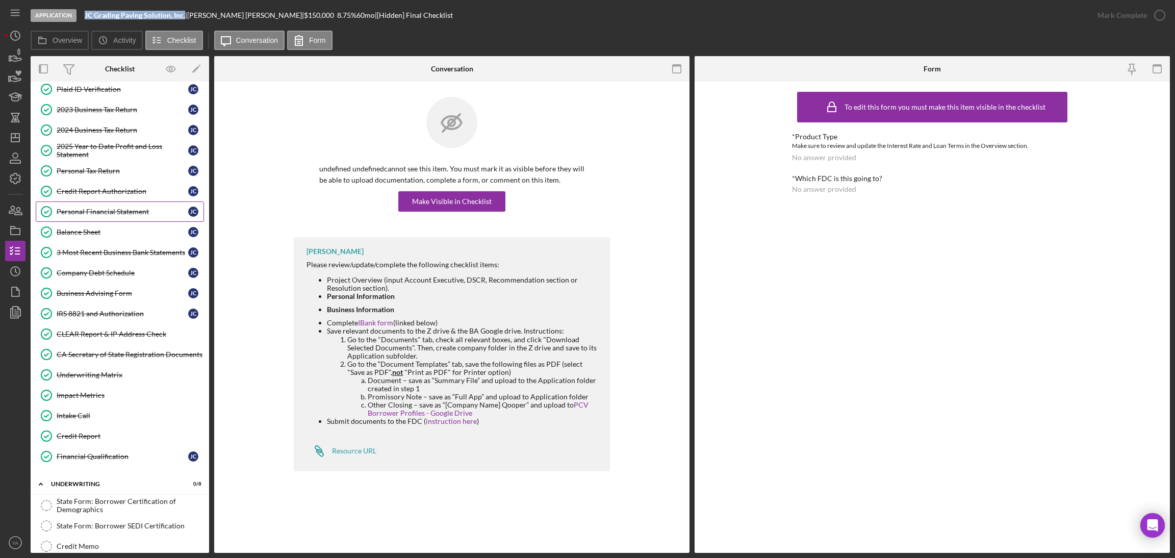
scroll to position [0, 0]
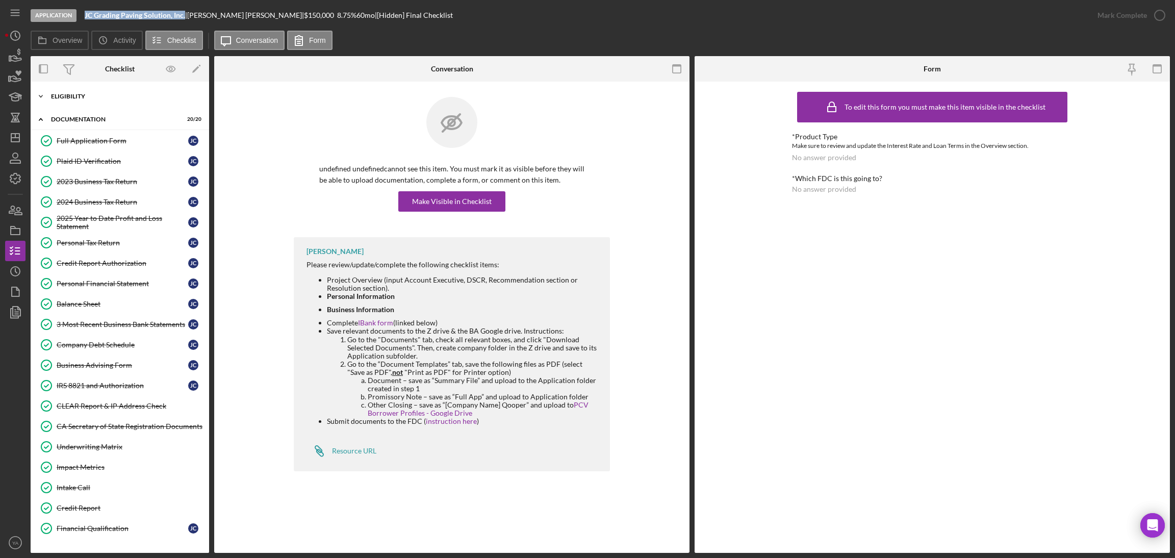
click at [124, 100] on div "Icon/Expander Eligibility 6 / 6" at bounding box center [120, 96] width 178 height 20
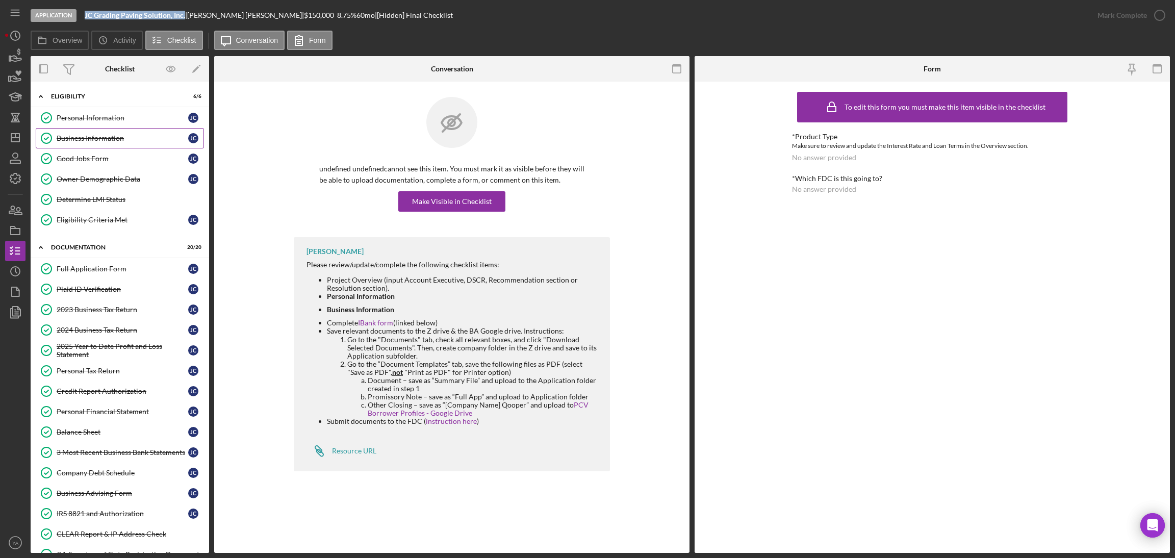
click at [110, 130] on link "Business Information Business Information [PERSON_NAME]" at bounding box center [120, 138] width 168 height 20
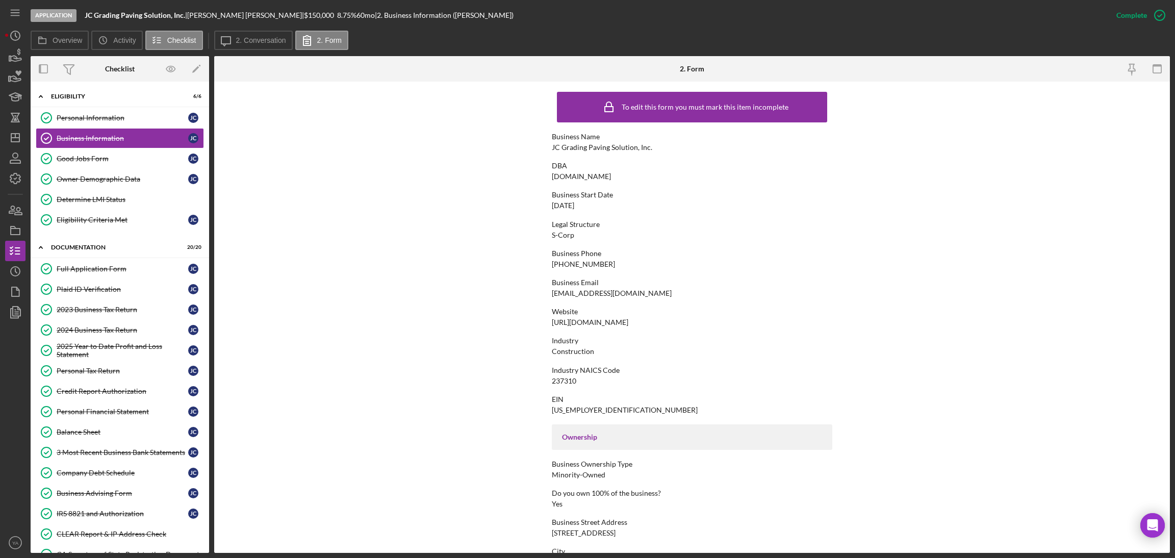
click at [553, 380] on div "237310" at bounding box center [564, 381] width 24 height 8
click at [553, 379] on div "237310" at bounding box center [564, 381] width 24 height 8
copy div "237310"
click at [106, 258] on div "Icon/Expander Documentation 20 / 20" at bounding box center [120, 247] width 178 height 21
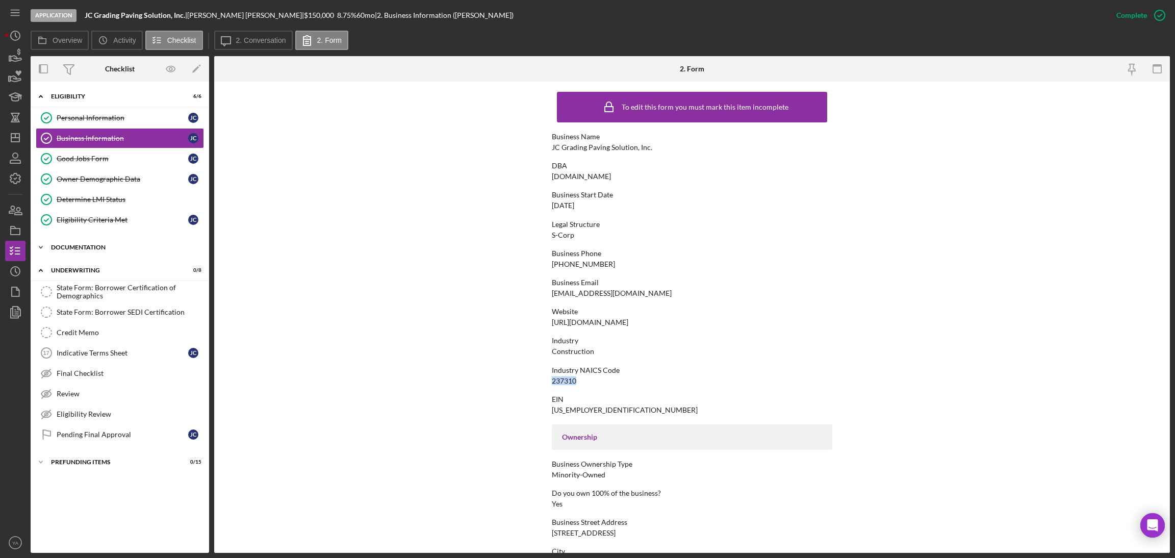
click at [115, 258] on div "Icon/Expander Documentation 20 / 20" at bounding box center [120, 247] width 178 height 20
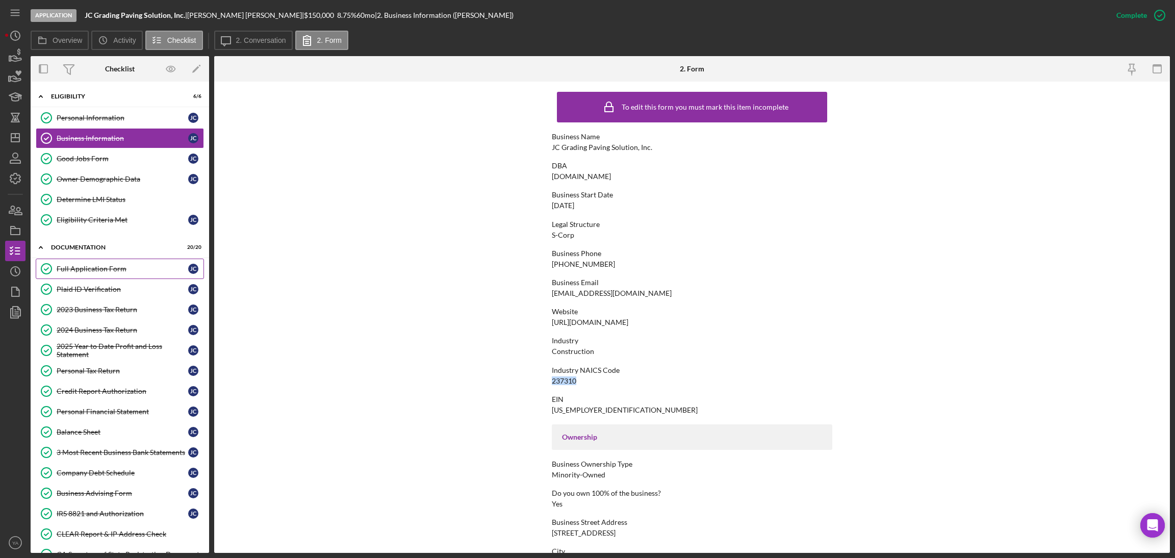
click at [113, 269] on div "Full Application Form" at bounding box center [123, 269] width 132 height 8
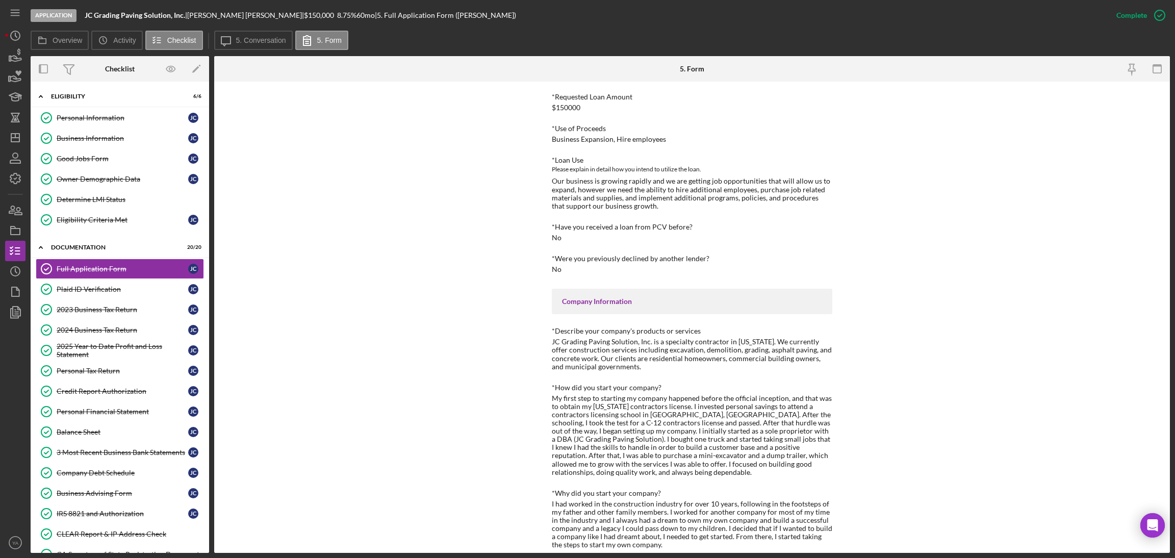
scroll to position [153, 0]
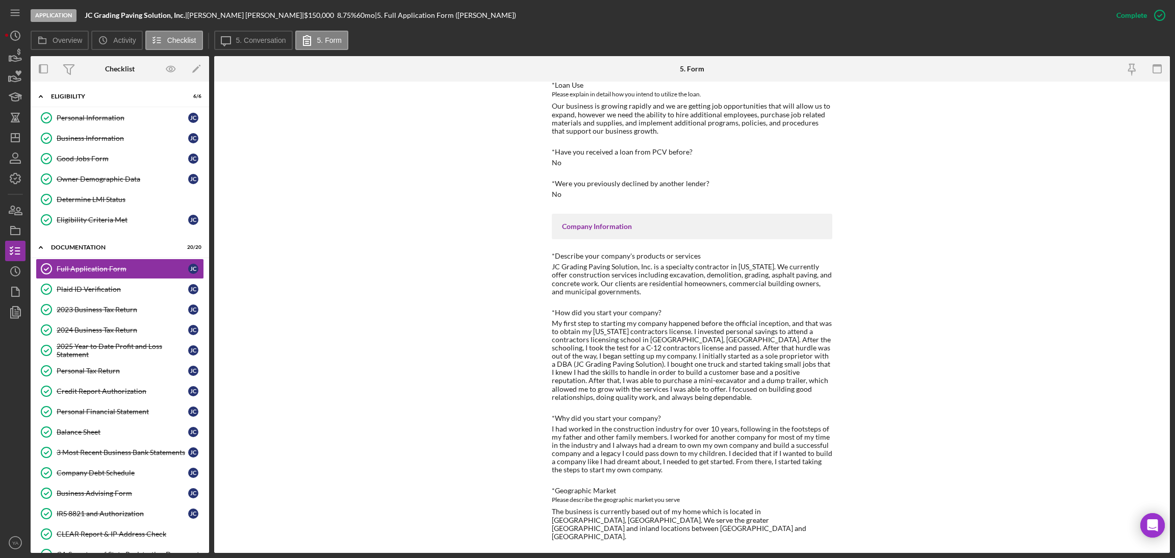
click at [810, 268] on div "JC Grading Paving Solution, Inc. is a specialty contractor in [US_STATE]. We cu…" at bounding box center [692, 279] width 280 height 33
drag, startPoint x: 810, startPoint y: 268, endPoint x: 582, endPoint y: 282, distance: 228.4
click at [582, 282] on div "JC Grading Paving Solution, Inc. is a specialty contractor in [US_STATE]. We cu…" at bounding box center [692, 279] width 280 height 33
copy div "offer construction services including excavation, demolition, grading, asphalt …"
click at [96, 185] on link "Owner Demographic Data Owner Demographic Data [PERSON_NAME]" at bounding box center [120, 179] width 168 height 20
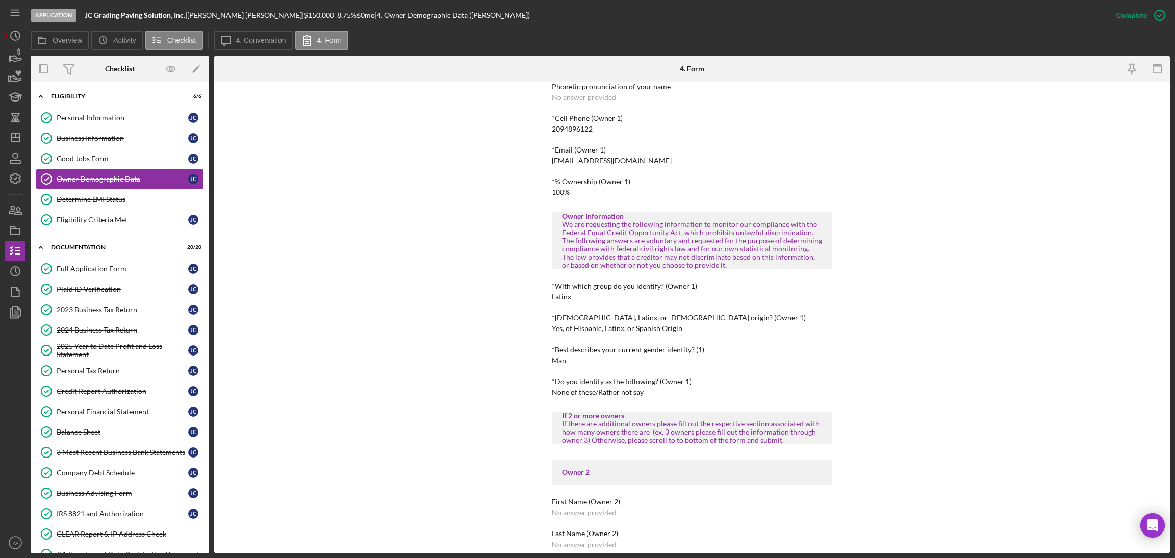
scroll to position [306, 0]
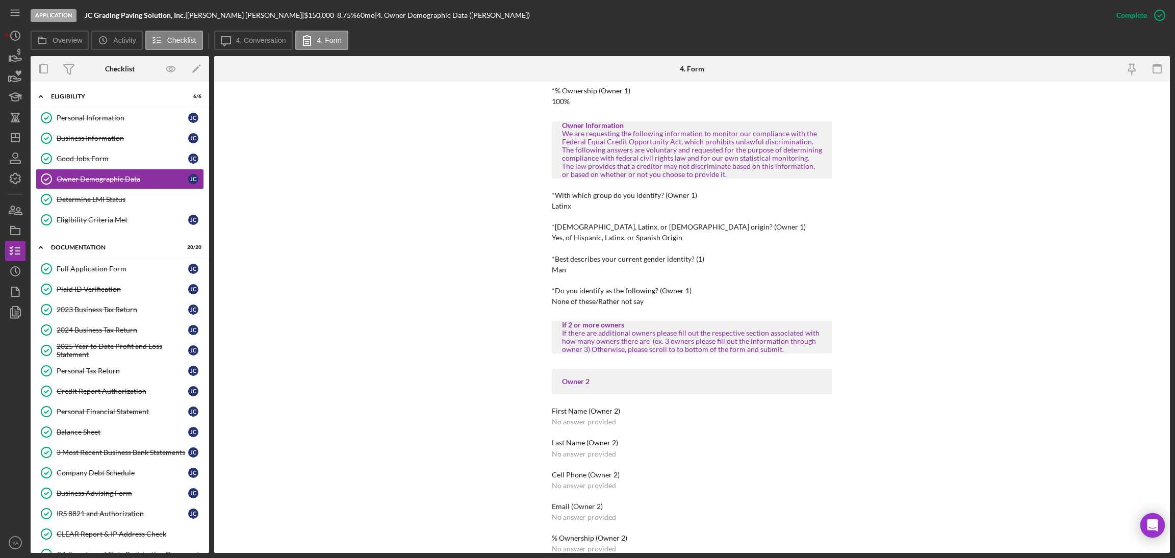
click at [582, 236] on div "Yes, of Hispanic, Latinx, or Spanish Origin" at bounding box center [617, 238] width 131 height 8
drag, startPoint x: 582, startPoint y: 236, endPoint x: 663, endPoint y: 237, distance: 81.1
click at [663, 237] on div "Yes, of Hispanic, Latinx, or Spanish Origin" at bounding box center [617, 238] width 131 height 8
copy div "Hispanic, Latinx, or Spanish Origin"
click at [600, 239] on div "Yes, of Hispanic, Latinx, or Spanish Origin" at bounding box center [617, 238] width 131 height 8
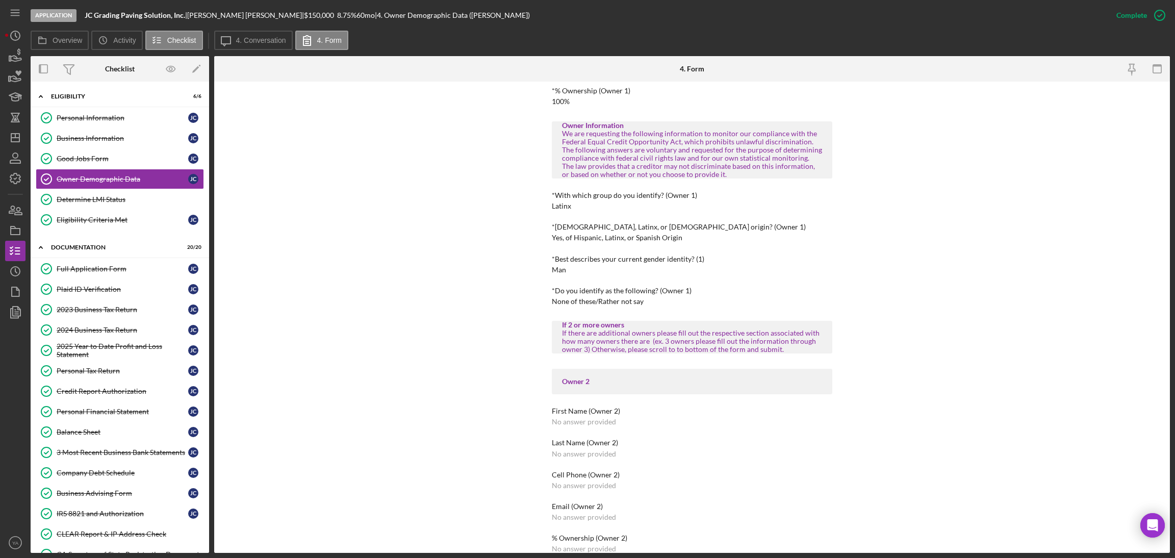
click at [562, 208] on div "Latinx" at bounding box center [561, 206] width 19 height 8
copy div "Latinx"
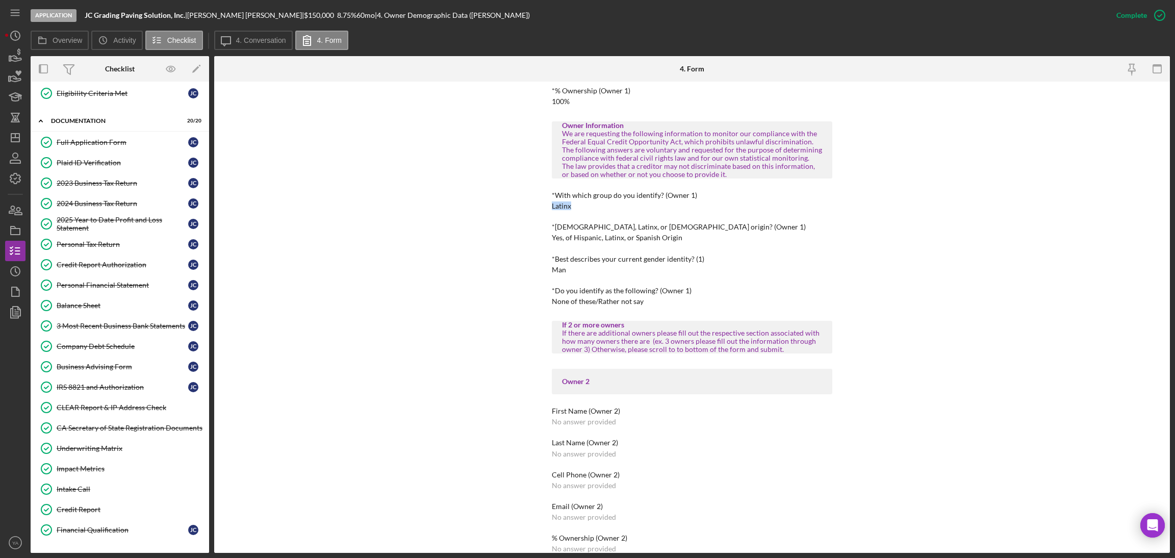
scroll to position [345, 0]
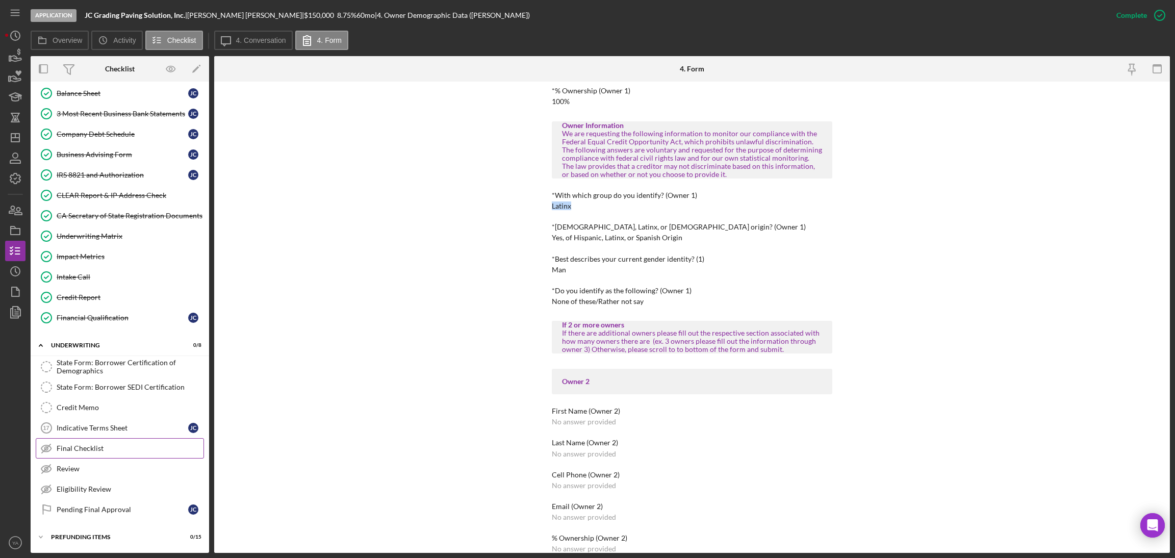
click at [108, 450] on div "Final Checklist" at bounding box center [130, 448] width 147 height 8
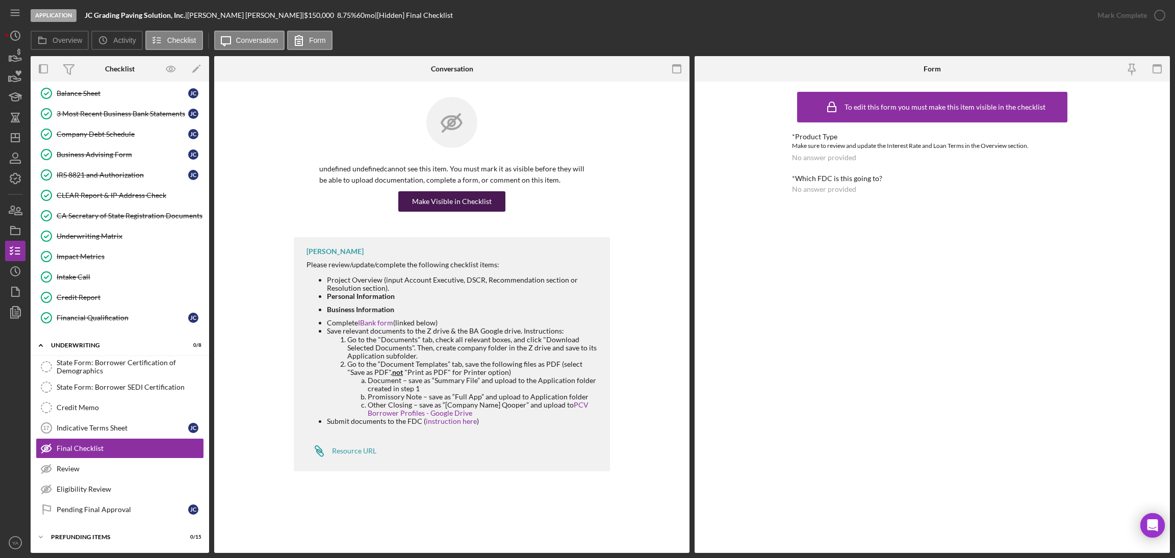
click at [458, 210] on div "Make Visible in Checklist" at bounding box center [452, 201] width 80 height 20
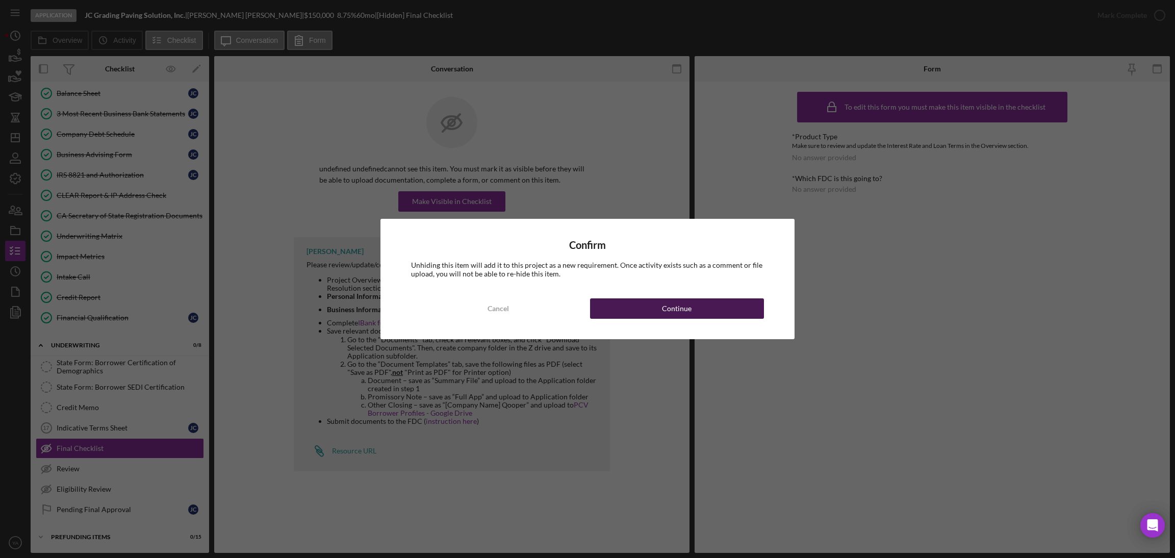
click at [675, 301] on div "Continue" at bounding box center [677, 308] width 30 height 20
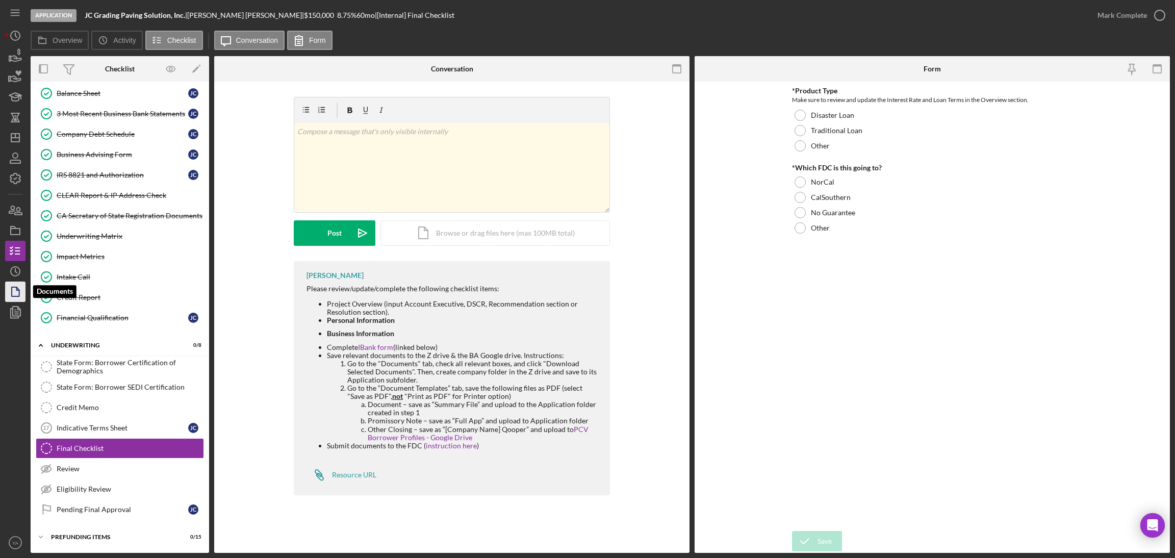
click at [20, 281] on icon "button" at bounding box center [15, 291] width 25 height 25
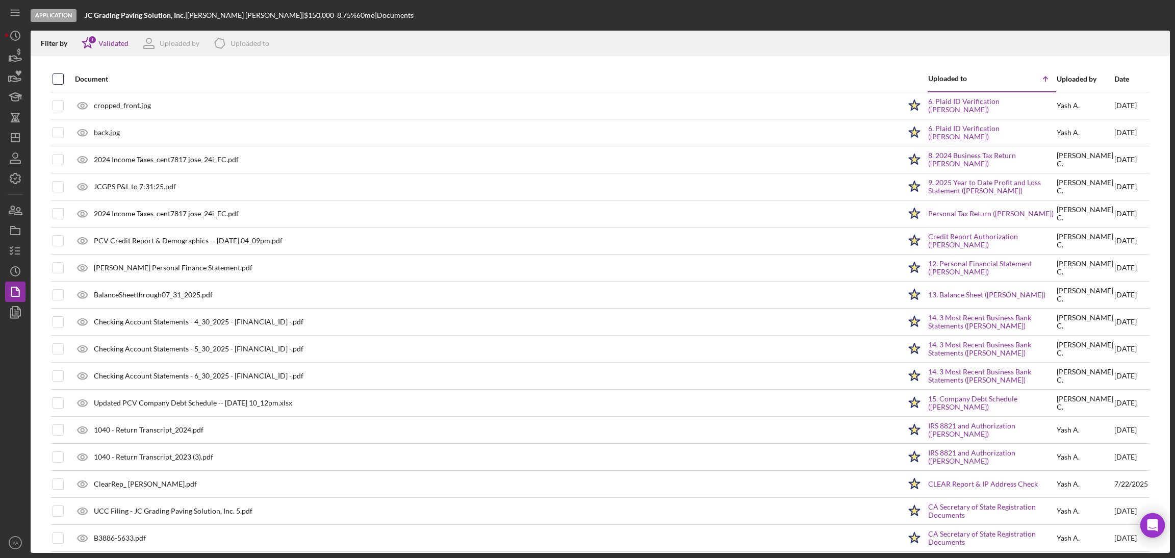
click at [57, 76] on input "checkbox" at bounding box center [58, 79] width 10 height 10
checkbox input "true"
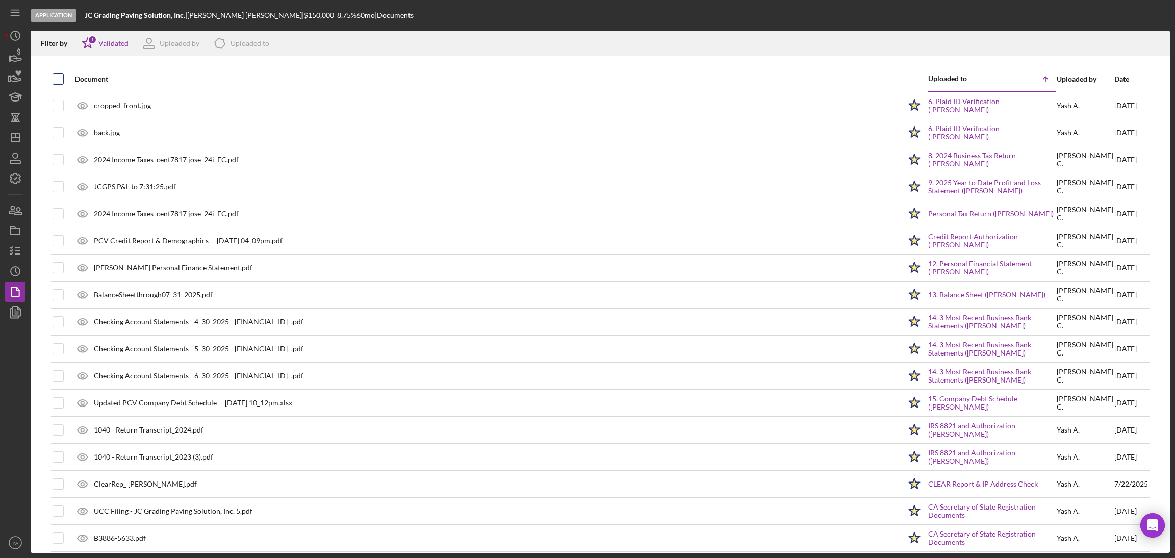
checkbox input "true"
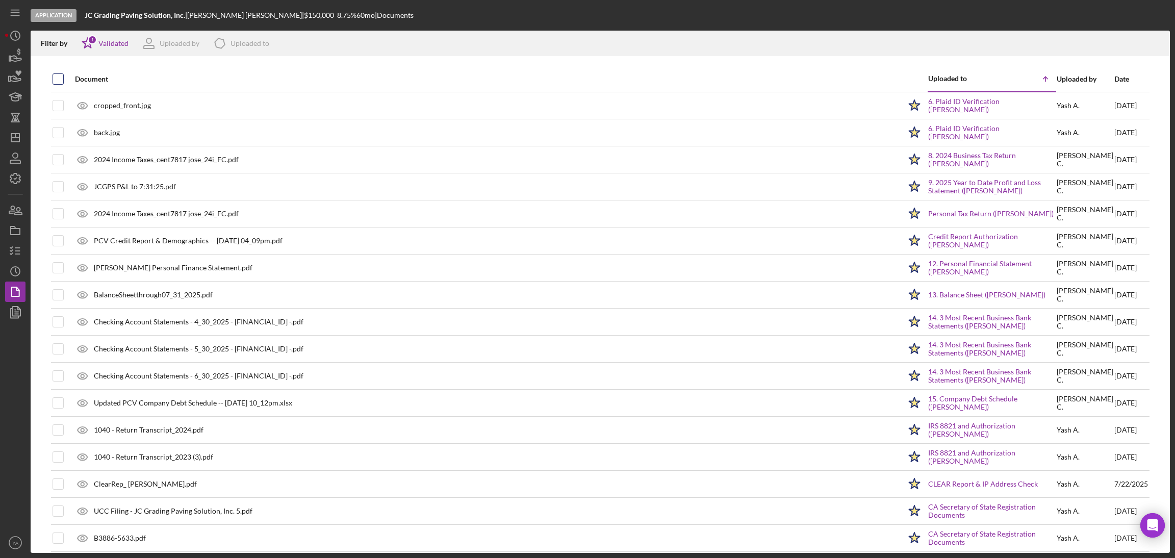
checkbox input "true"
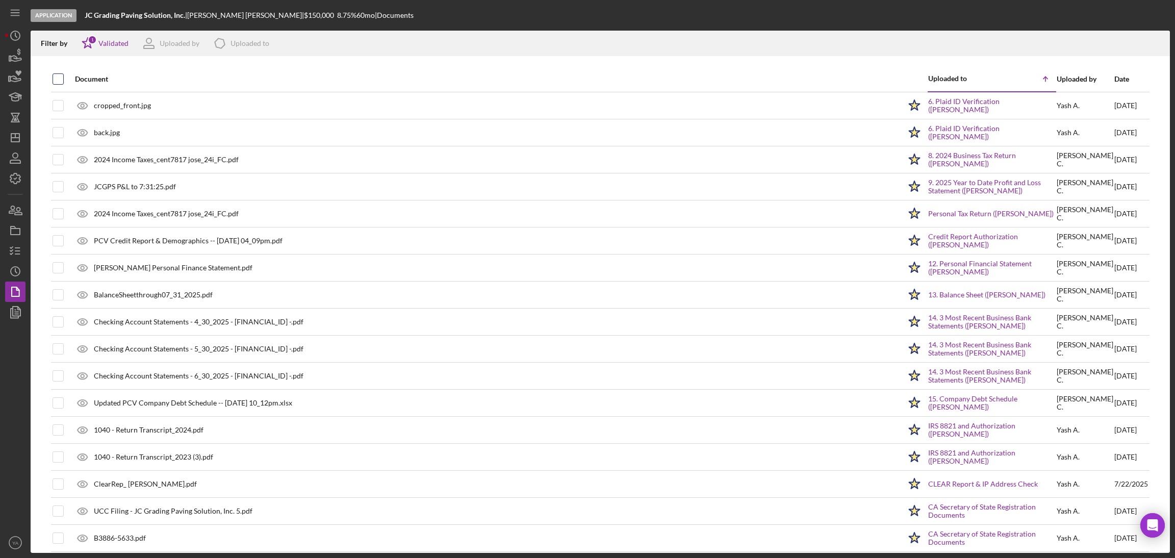
checkbox input "true"
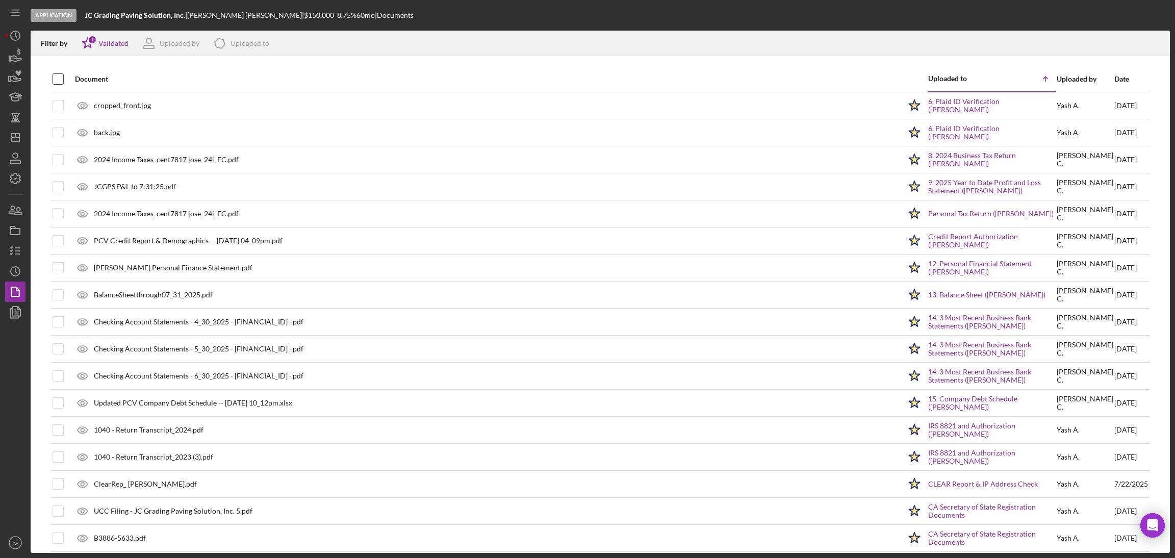
checkbox input "true"
click at [1155, 46] on polyline "button" at bounding box center [1157, 47] width 4 height 2
click at [11, 229] on rect "button" at bounding box center [15, 231] width 9 height 6
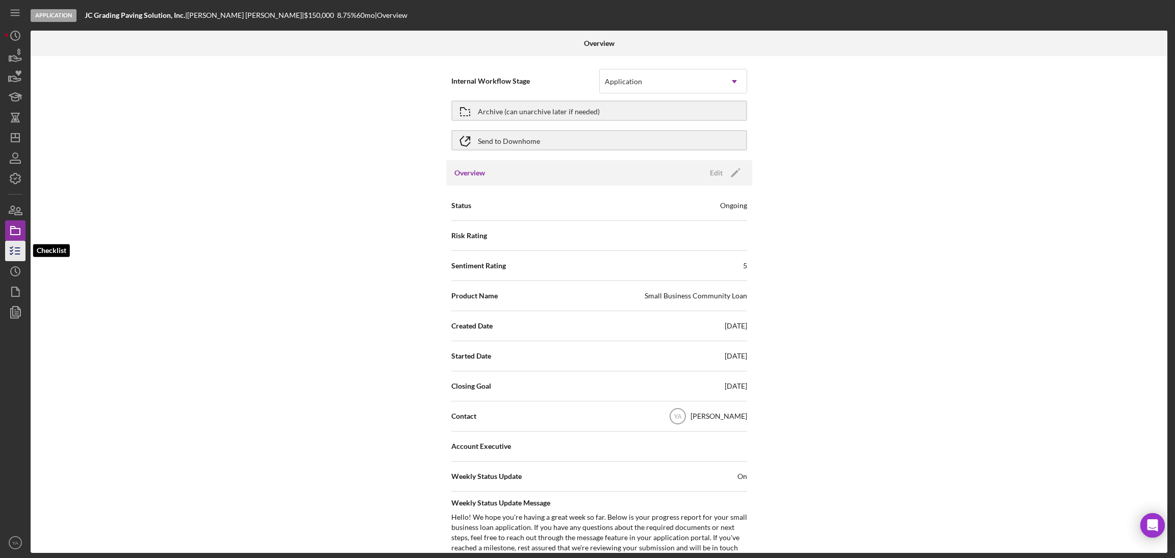
click at [22, 246] on icon "button" at bounding box center [15, 250] width 25 height 25
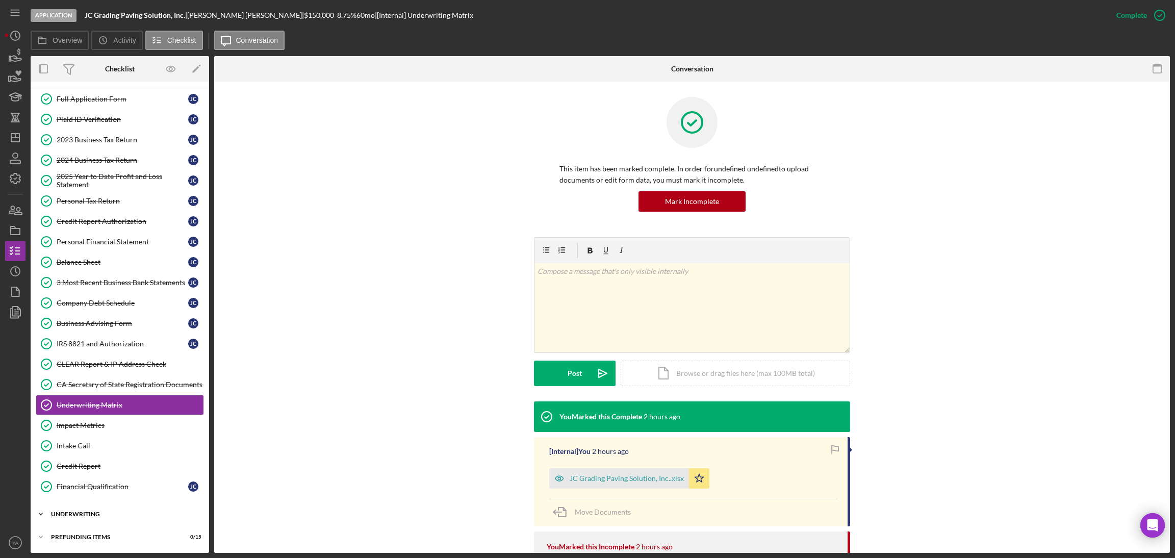
click at [100, 513] on div "Underwriting" at bounding box center [123, 514] width 145 height 6
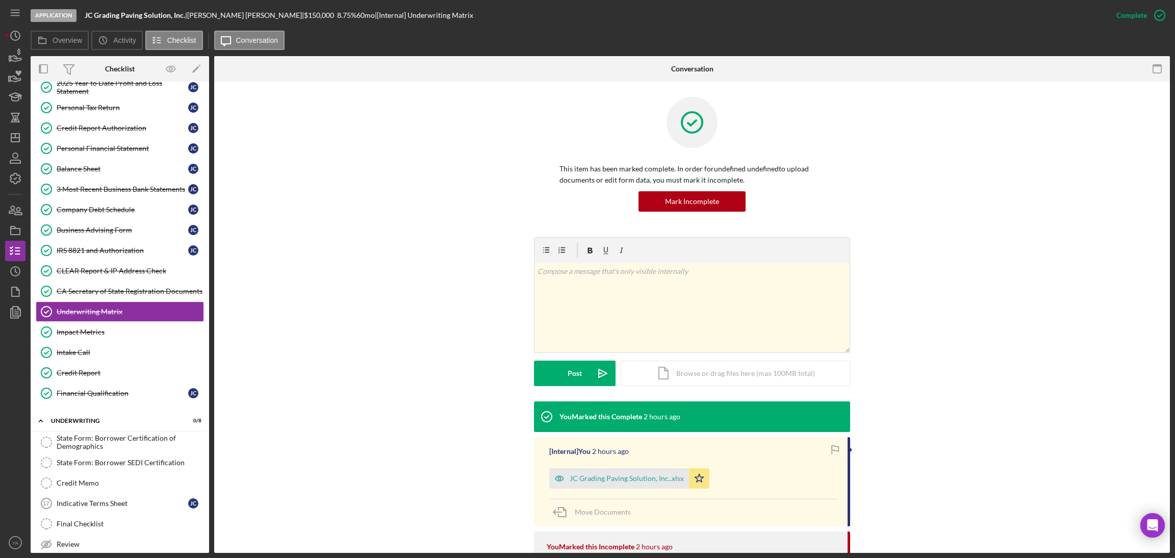
scroll to position [216, 0]
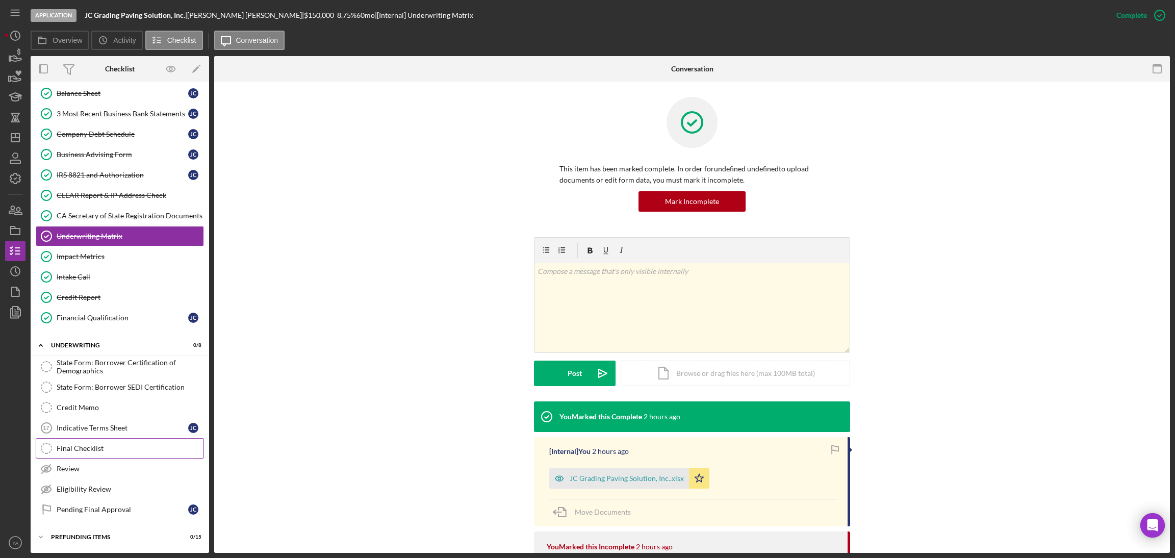
click at [101, 446] on div "Final Checklist" at bounding box center [130, 448] width 147 height 8
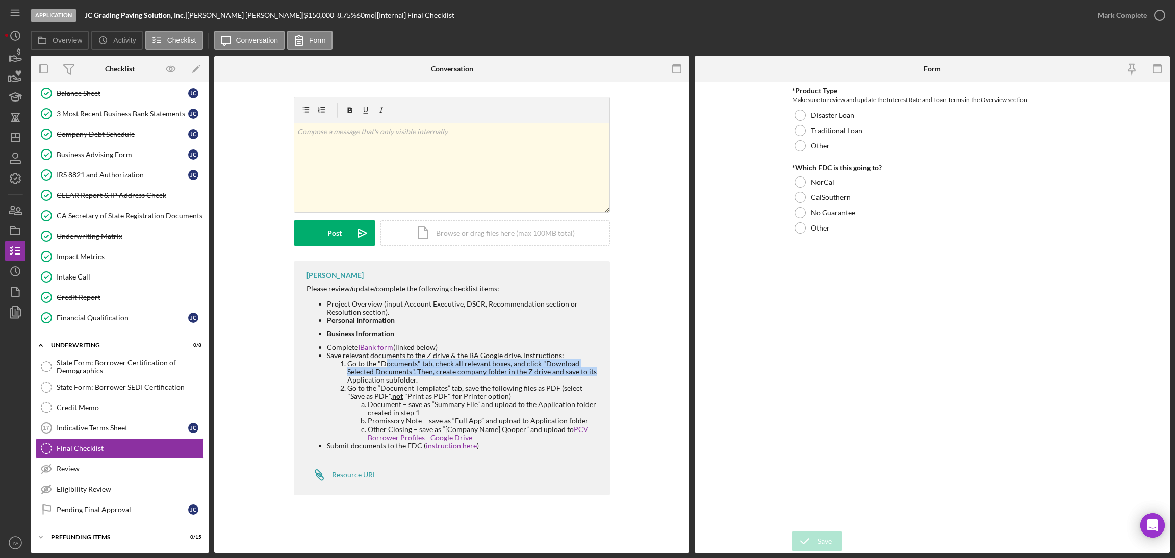
drag, startPoint x: 387, startPoint y: 365, endPoint x: 591, endPoint y: 376, distance: 204.3
click at [591, 376] on li "Go to the "Documents" tab, check all relevant boxes, and click "Download Select…" at bounding box center [473, 372] width 252 height 24
click at [388, 384] on li "Go to the “Document Templates” tab, save the following files as PDF (select "Sa…" at bounding box center [473, 413] width 252 height 58
drag, startPoint x: 406, startPoint y: 380, endPoint x: 345, endPoint y: 362, distance: 64.4
click at [347, 362] on li "Go to the "Documents" tab, check all relevant boxes, and click "Download Select…" at bounding box center [473, 372] width 252 height 24
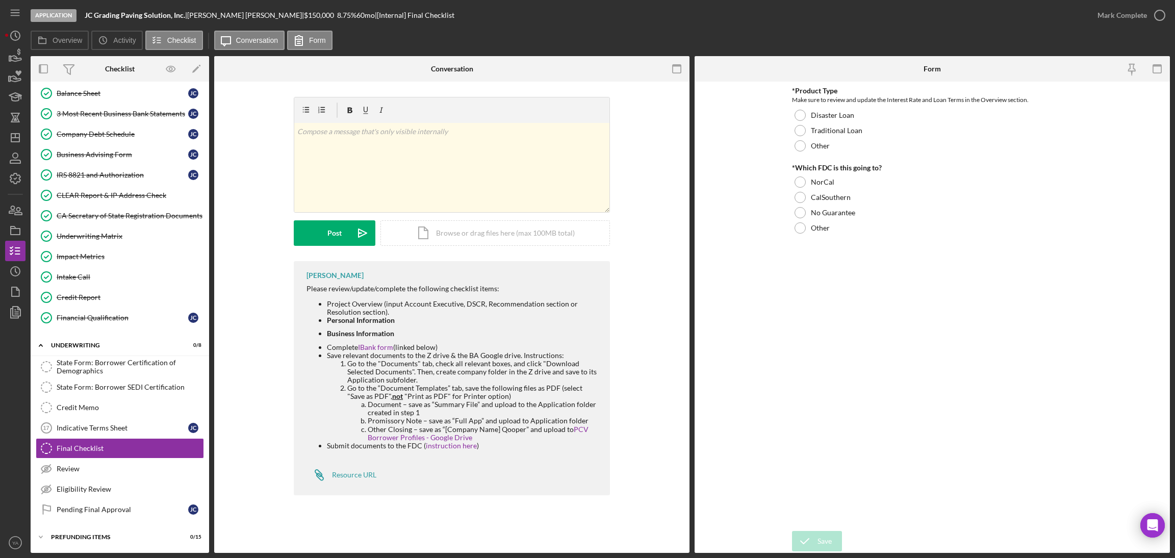
click at [356, 386] on li "Go to the “Document Templates” tab, save the following files as PDF (select "Sa…" at bounding box center [473, 413] width 252 height 58
drag, startPoint x: 375, startPoint y: 406, endPoint x: 402, endPoint y: 406, distance: 26.5
click at [402, 406] on li "Document – save as “Summary File” and upload to the Application folder created …" at bounding box center [484, 408] width 232 height 16
drag, startPoint x: 377, startPoint y: 421, endPoint x: 400, endPoint y: 421, distance: 23.5
click at [400, 421] on li "Promissory Note – save as “Full App” and upload to Application folder" at bounding box center [484, 421] width 232 height 8
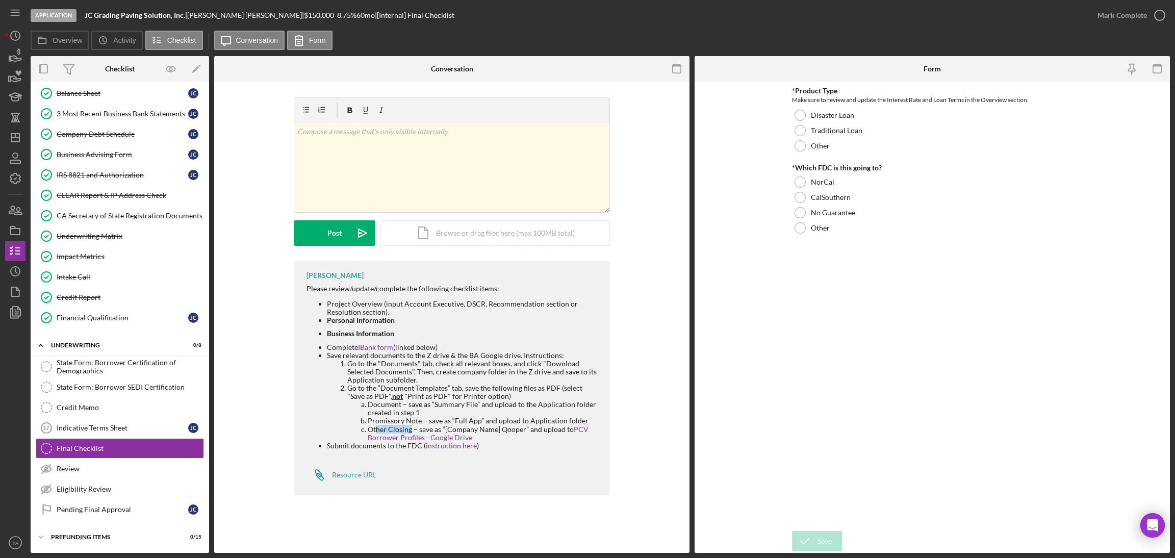
drag, startPoint x: 377, startPoint y: 429, endPoint x: 412, endPoint y: 429, distance: 34.7
click at [412, 429] on li "Other Closing – save as “[Company Name] Qooper” and upload to PCV Borrower Prof…" at bounding box center [484, 433] width 232 height 16
click at [390, 428] on li "Other Closing – save as “[Company Name] Qooper” and upload to PCV Borrower Prof…" at bounding box center [484, 433] width 232 height 16
click at [17, 289] on icon "button" at bounding box center [15, 291] width 25 height 25
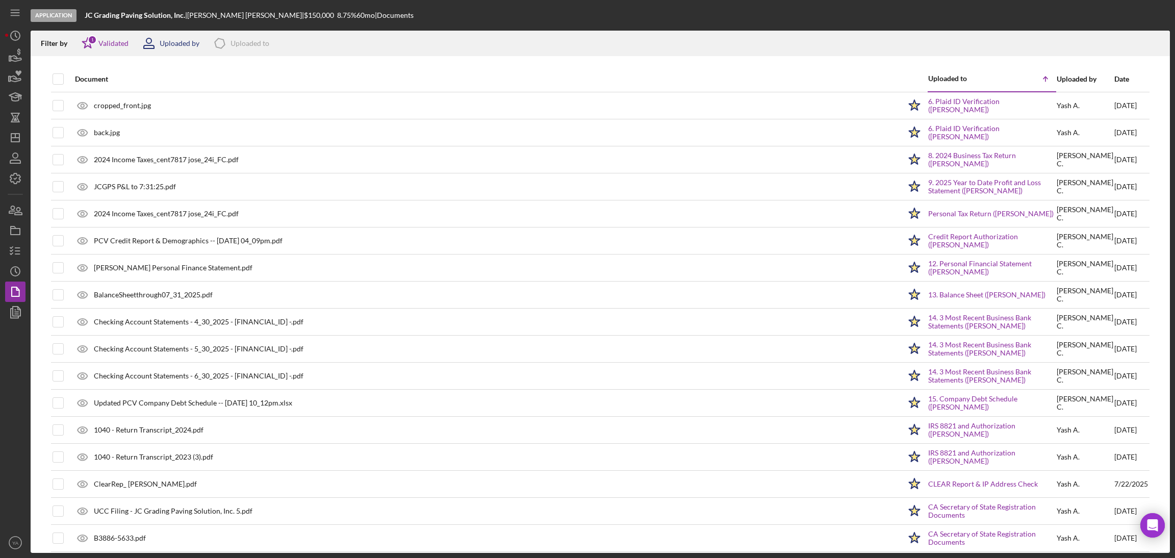
click at [179, 42] on div "Uploaded by" at bounding box center [180, 43] width 40 height 8
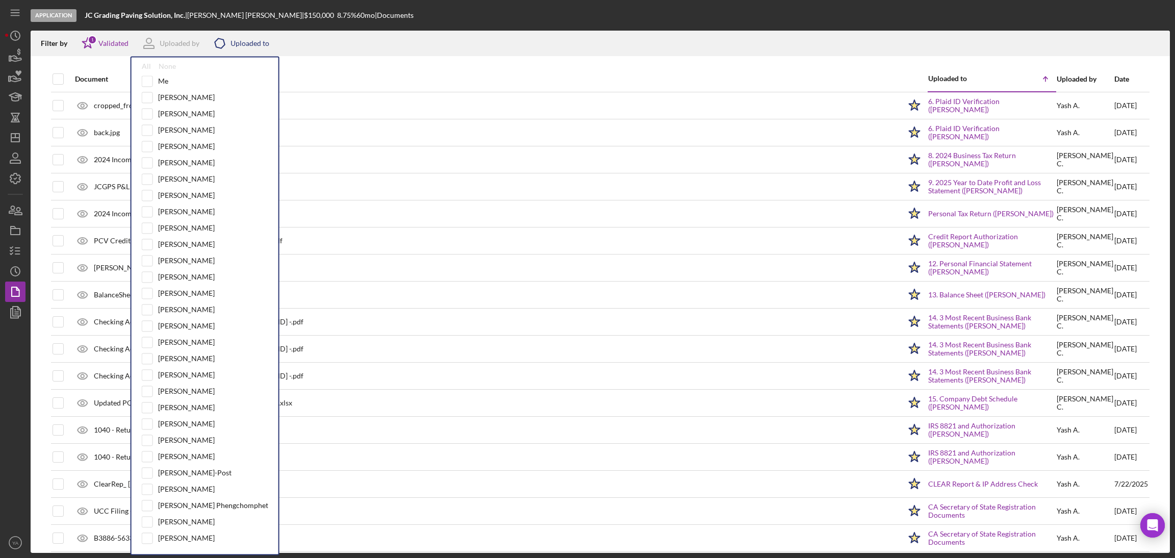
click at [235, 40] on div "Uploaded to" at bounding box center [250, 43] width 39 height 8
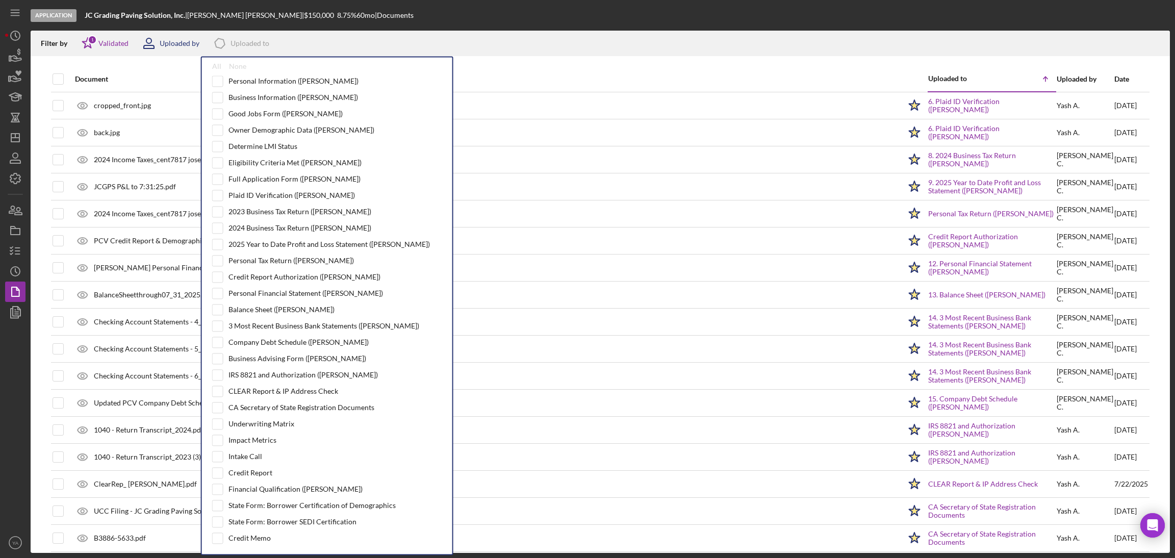
click at [176, 39] on div "Uploaded by" at bounding box center [180, 43] width 40 height 8
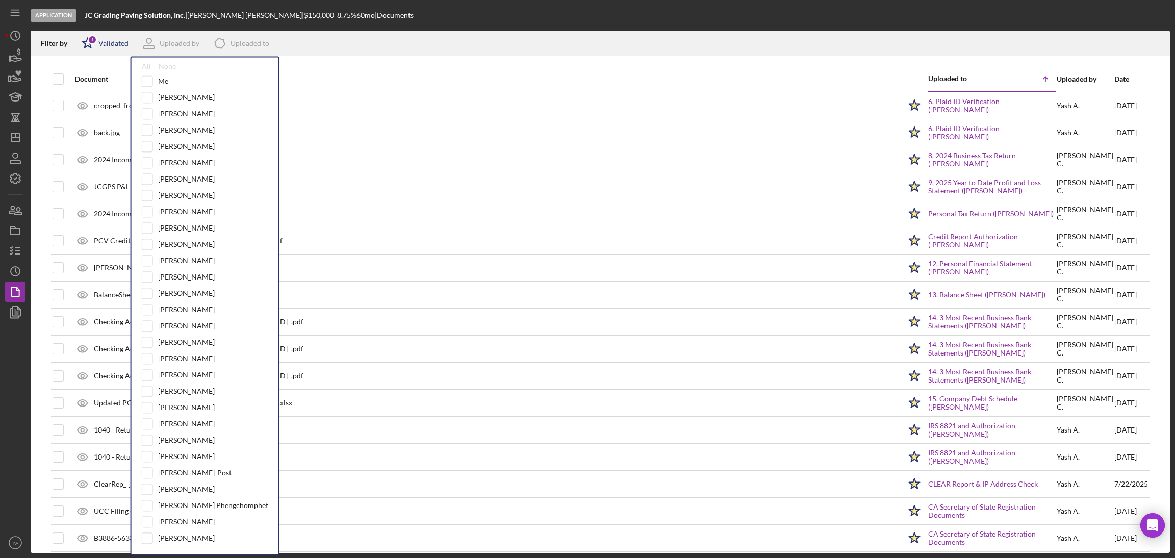
click at [123, 42] on div "Validated" at bounding box center [113, 43] width 30 height 8
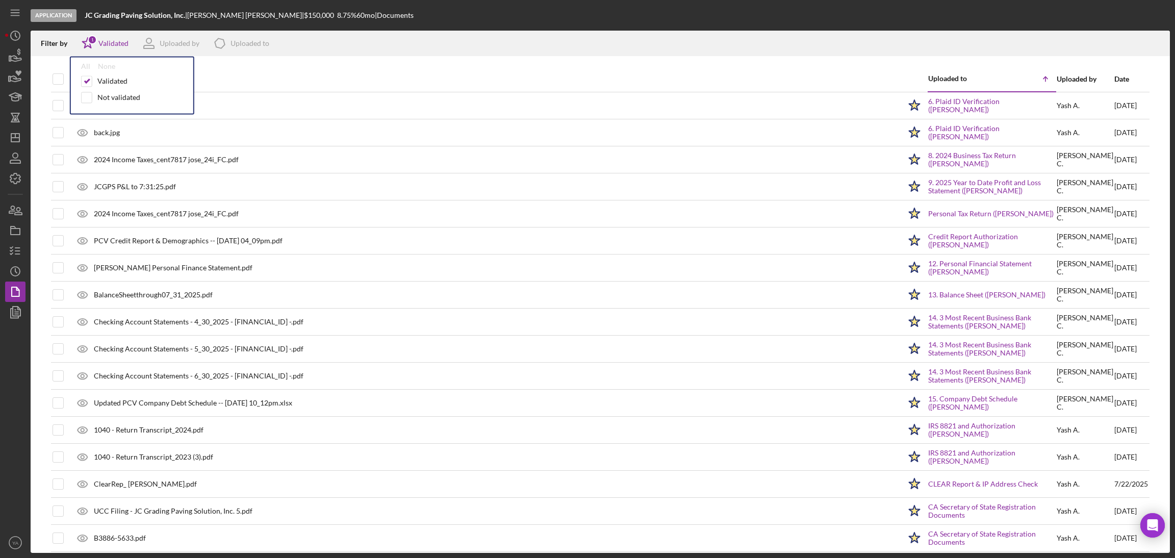
click at [54, 44] on div "Filter by" at bounding box center [58, 43] width 34 height 8
click at [13, 306] on polygon "button" at bounding box center [17, 310] width 8 height 9
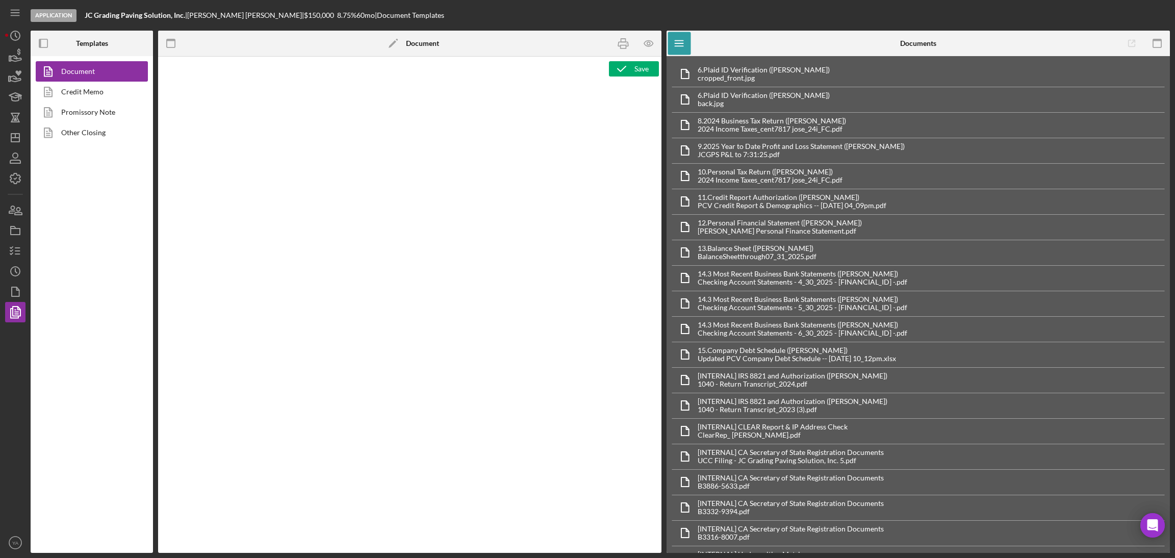
type textarea "<h1 style="text-align: center;">Full Application Form</h1> <h2 style="text-alig…"
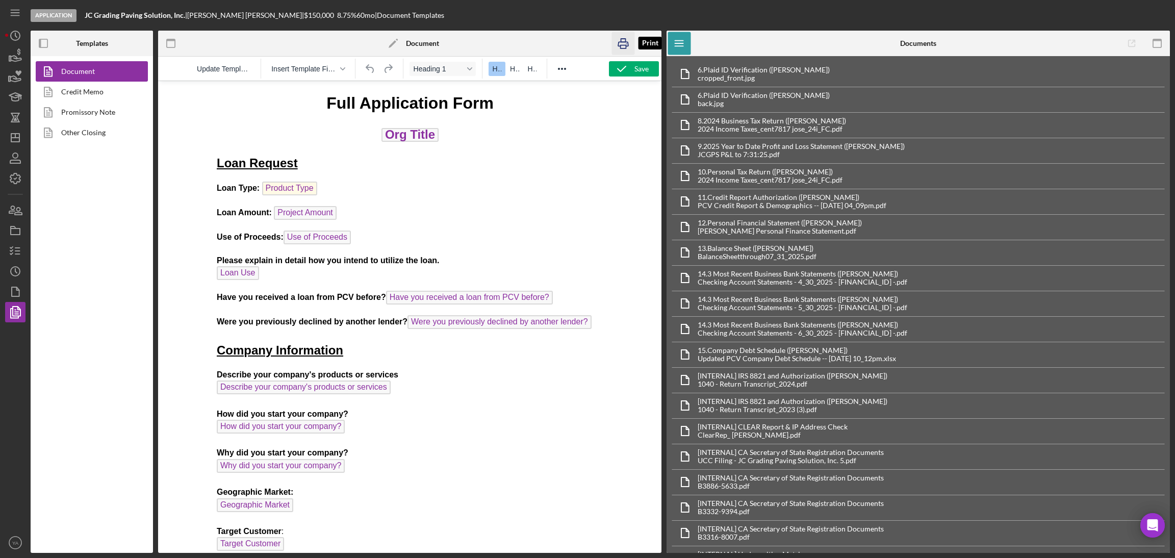
click at [627, 47] on icon "button" at bounding box center [623, 43] width 23 height 23
click at [75, 112] on link "Promissory Note" at bounding box center [89, 112] width 107 height 20
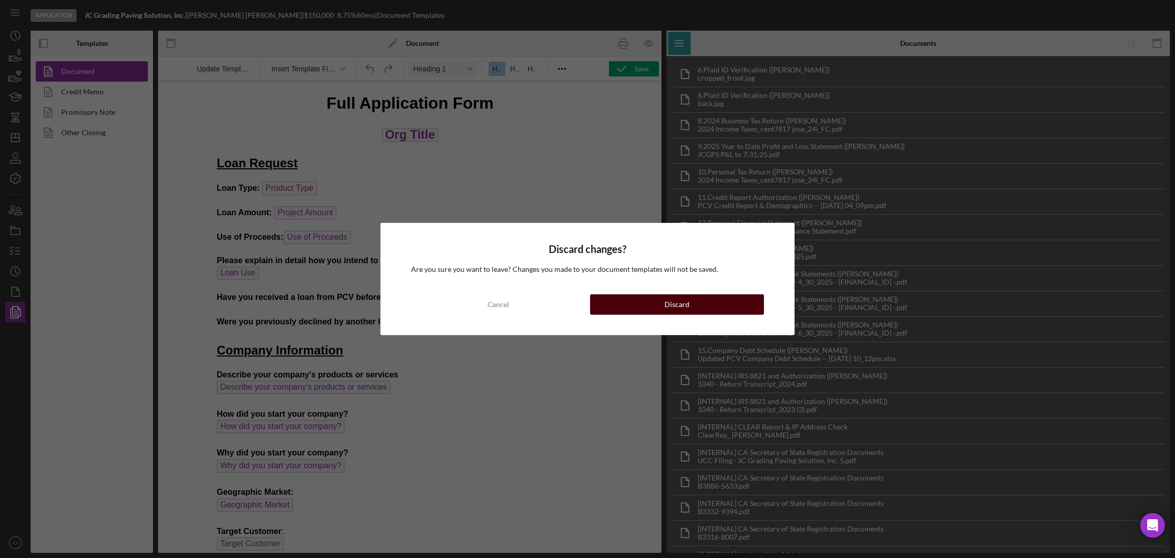
click at [663, 302] on button "Discard" at bounding box center [677, 304] width 174 height 20
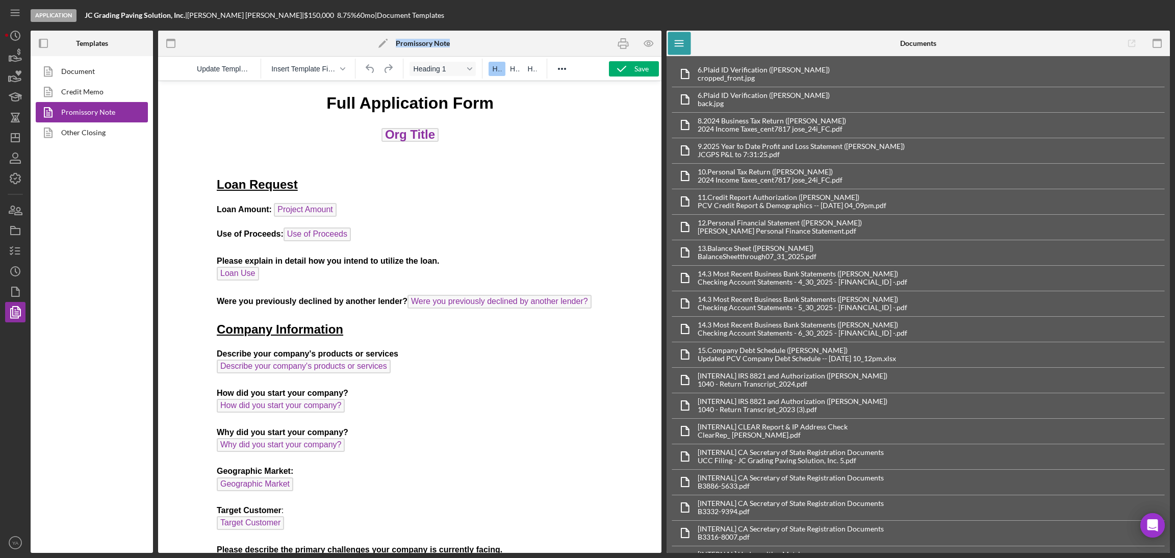
drag, startPoint x: 460, startPoint y: 41, endPoint x: 396, endPoint y: 44, distance: 64.3
click at [396, 44] on div "Icon/Edit Promissory Note" at bounding box center [410, 43] width 168 height 25
copy b "Promissory Note"
click at [628, 47] on icon "button" at bounding box center [623, 43] width 23 height 23
click at [130, 139] on link "Other Closing" at bounding box center [89, 132] width 107 height 20
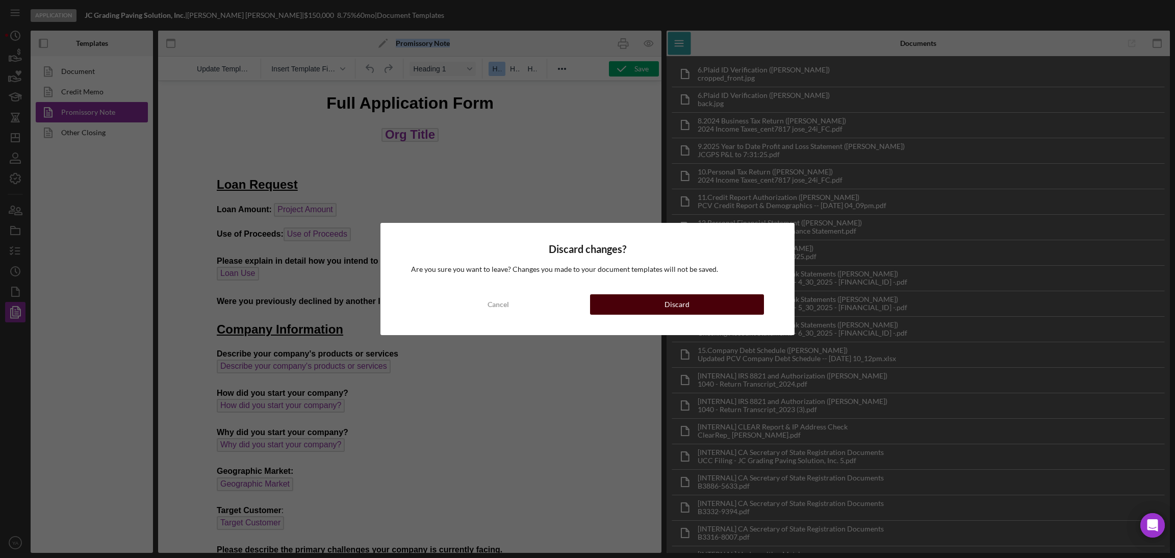
click at [669, 303] on div "Discard" at bounding box center [676, 304] width 25 height 20
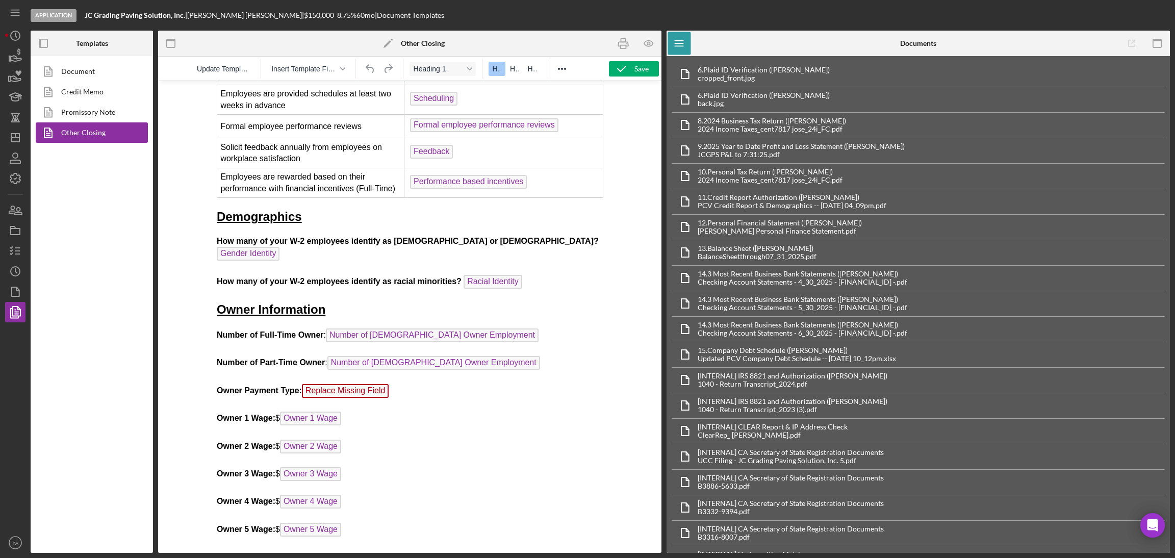
scroll to position [1962, 0]
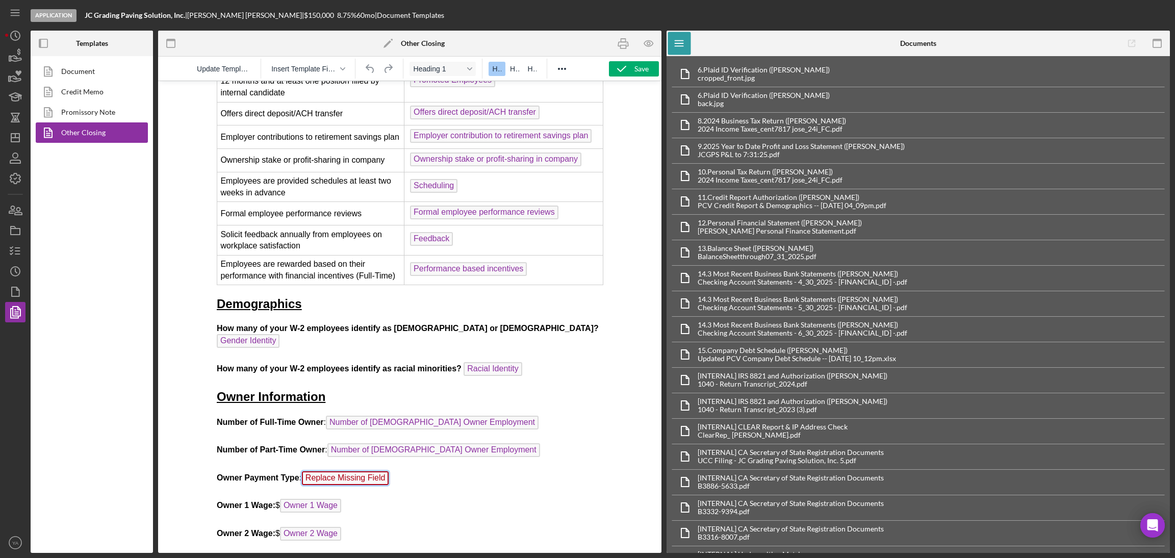
click at [308, 471] on span "Replace Missing Field" at bounding box center [344, 478] width 87 height 14
click at [391, 425] on p "Number of Full-Time Owner : Number of [DEMOGRAPHIC_DATA] Owner Employment Numbe…" at bounding box center [409, 521] width 387 height 211
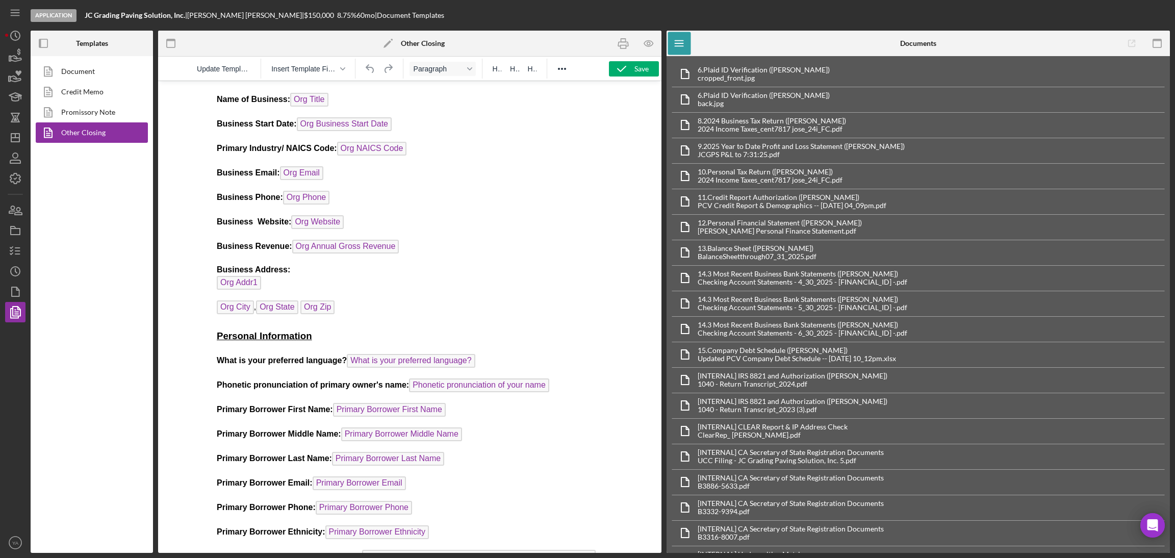
scroll to position [0, 0]
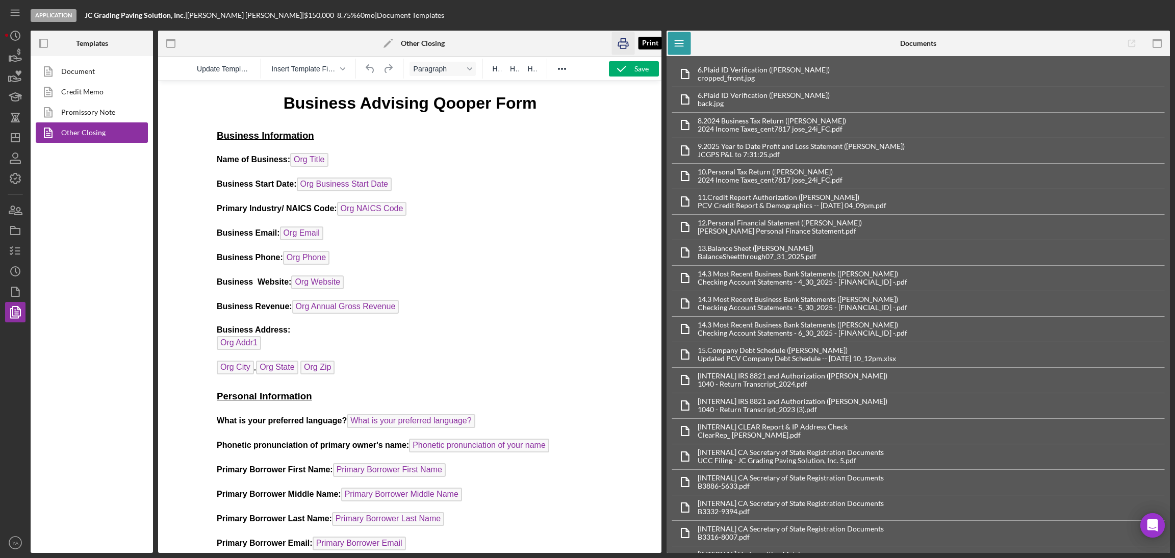
click at [620, 44] on icon "button" at bounding box center [623, 43] width 23 height 23
drag, startPoint x: 399, startPoint y: 16, endPoint x: 325, endPoint y: 18, distance: 74.5
click at [325, 18] on div "Application JC Grading Paving Solution, Inc. | [PERSON_NAME] | $150,000 $60,000…" at bounding box center [600, 15] width 1139 height 31
drag, startPoint x: 450, startPoint y: 45, endPoint x: 401, endPoint y: 46, distance: 49.0
click at [401, 46] on div "Icon/Edit Other Closing" at bounding box center [410, 43] width 168 height 25
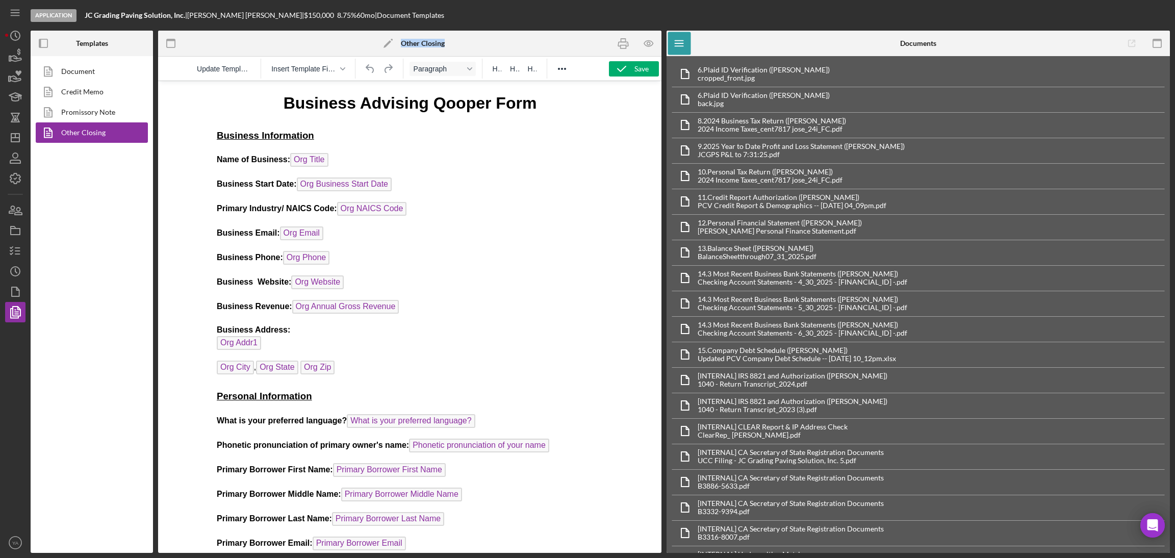
copy b "Other Closing"
click at [623, 52] on icon "button" at bounding box center [623, 43] width 23 height 23
click at [8, 253] on icon "button" at bounding box center [15, 250] width 25 height 25
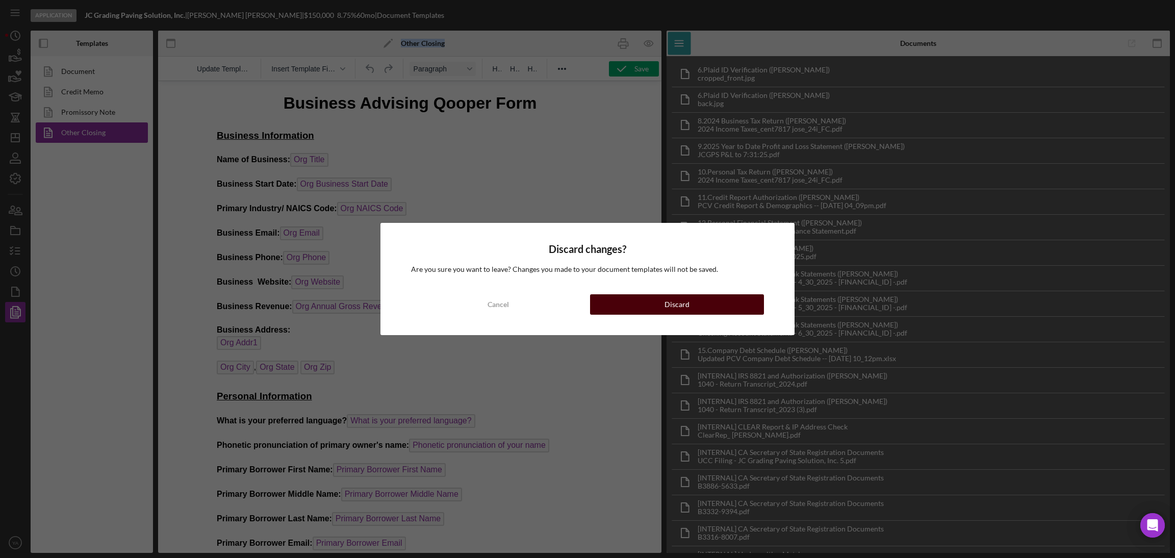
click at [673, 312] on div "Discard" at bounding box center [676, 304] width 25 height 20
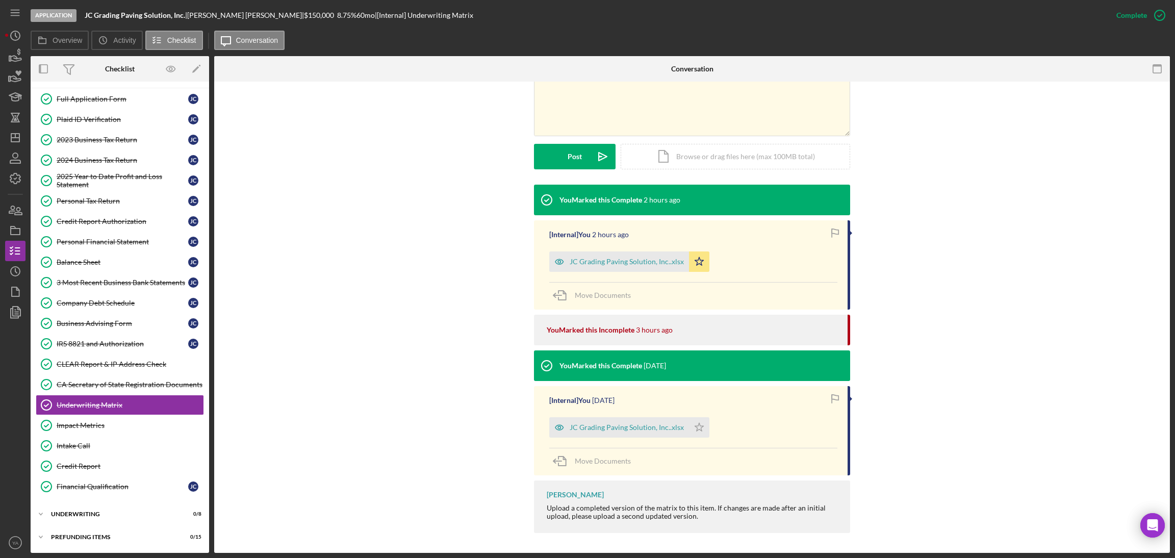
scroll to position [45, 0]
click at [103, 503] on div "Icon/Expander Eligibility 6 / 6 Icon/Expander Documentation 20 / 20 Full Applic…" at bounding box center [120, 296] width 178 height 503
click at [103, 508] on div "Icon/Expander Underwriting 0 / 8" at bounding box center [120, 514] width 178 height 20
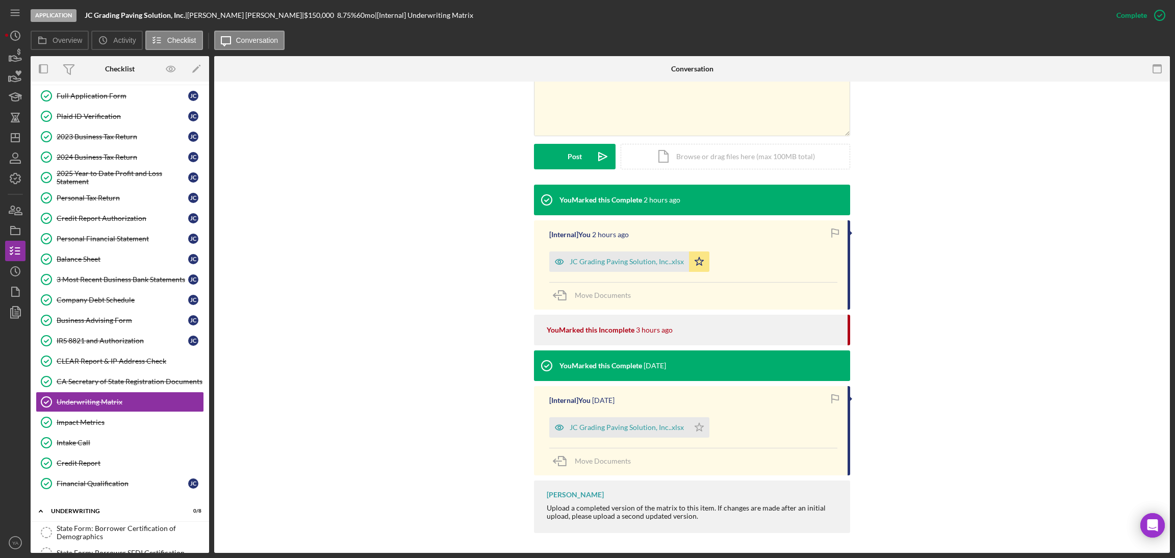
scroll to position [216, 0]
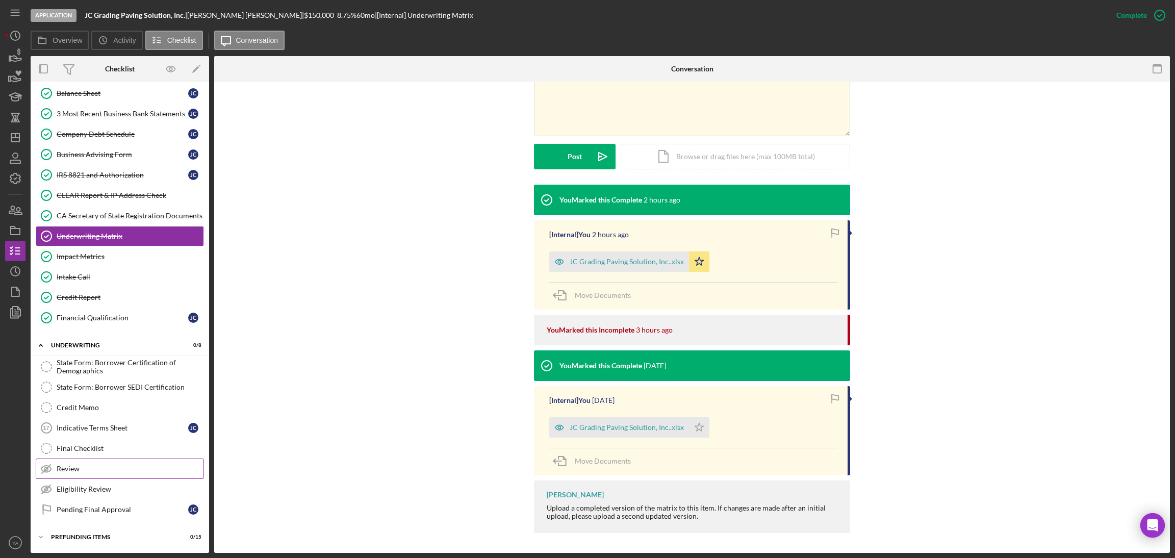
click at [108, 458] on link "Review Review" at bounding box center [120, 468] width 168 height 20
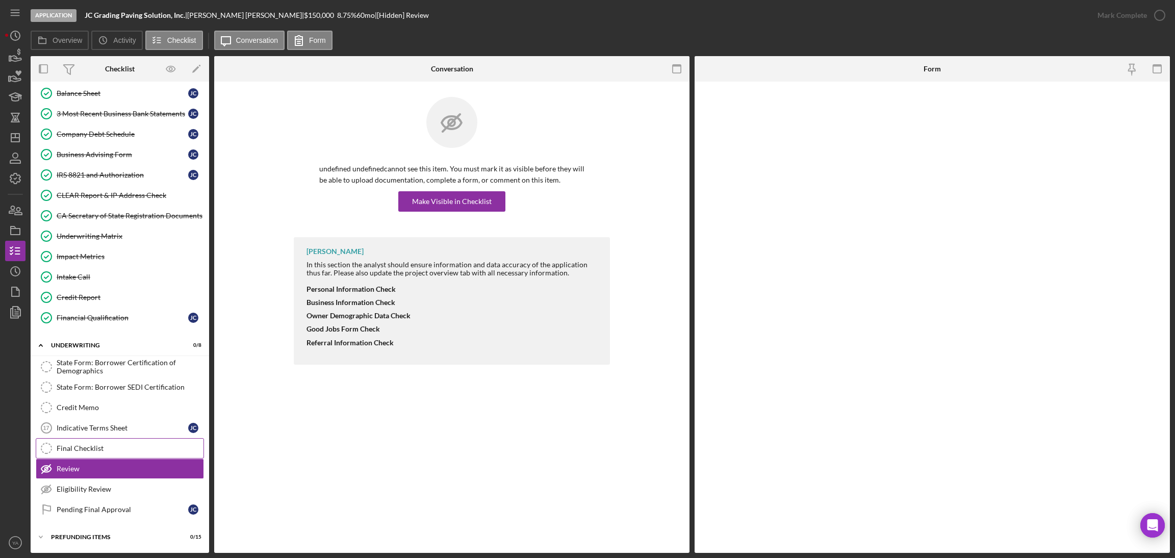
scroll to position [216, 0]
click at [118, 441] on link "Final Checklist Final Checklist" at bounding box center [120, 448] width 168 height 20
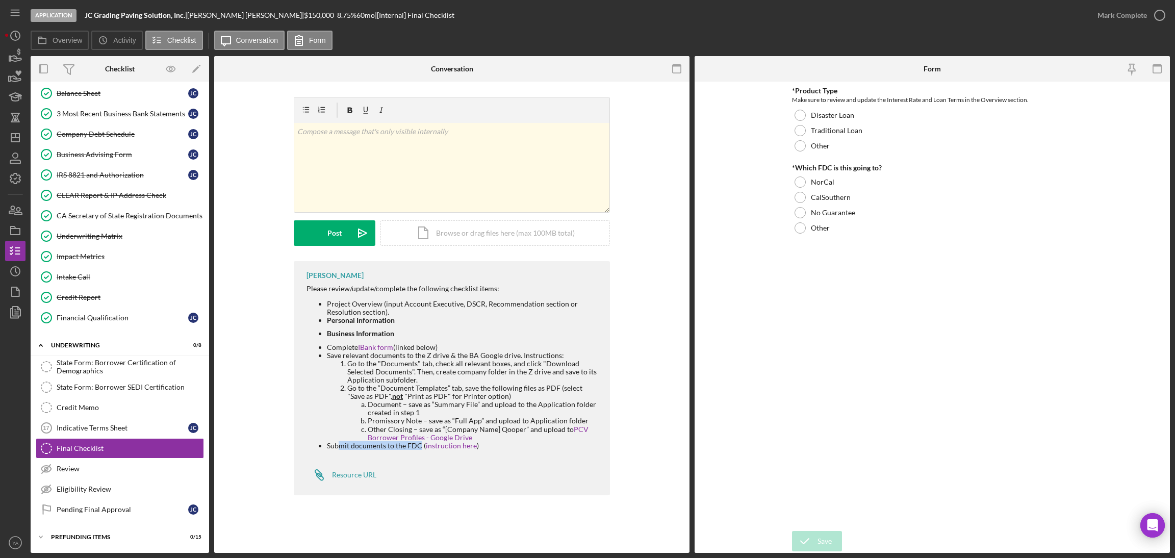
drag, startPoint x: 338, startPoint y: 447, endPoint x: 419, endPoint y: 447, distance: 80.6
click at [419, 447] on li "Submit documents to the FDC ( instruction here )" at bounding box center [463, 446] width 273 height 8
click at [482, 340] on ul "Project Overview (input Account Executive, DSCR, Recommendation section or Reso…" at bounding box center [452, 375] width 293 height 150
